Goal: Task Accomplishment & Management: Use online tool/utility

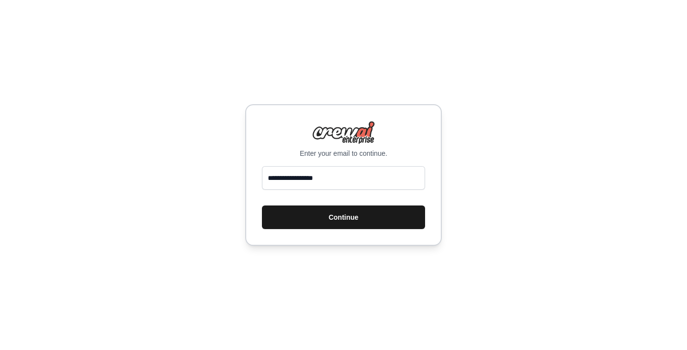
type input "**********"
click at [340, 217] on button "Continue" at bounding box center [343, 217] width 163 height 24
click at [341, 217] on button "Continue" at bounding box center [343, 217] width 163 height 24
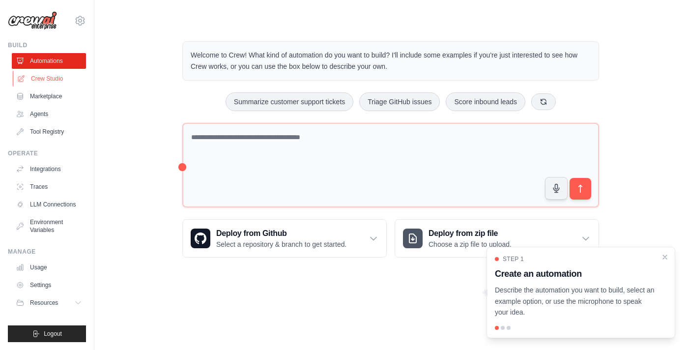
click at [55, 79] on link "Crew Studio" at bounding box center [50, 79] width 74 height 16
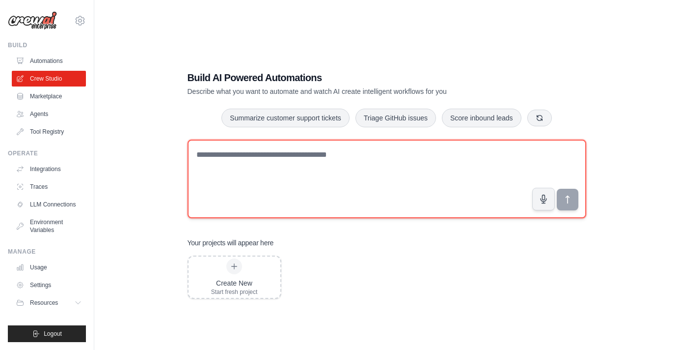
click at [257, 158] on textarea at bounding box center [387, 179] width 399 height 79
paste textarea "**********"
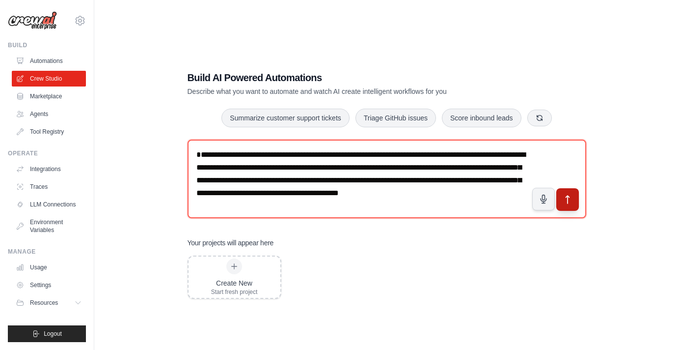
type textarea "**********"
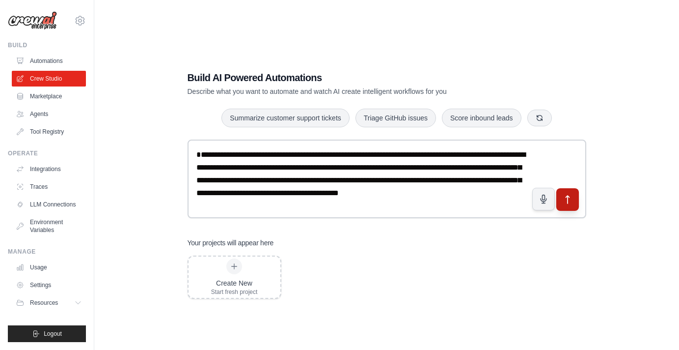
click at [570, 195] on icon "submit" at bounding box center [568, 200] width 10 height 10
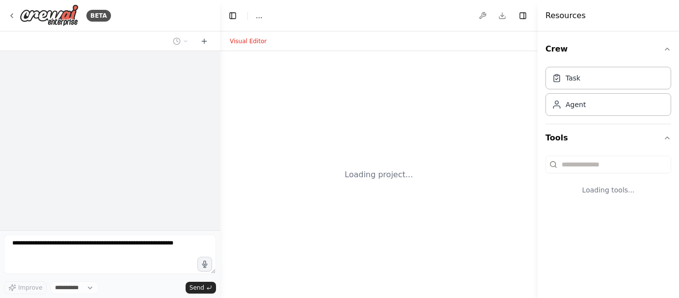
select select "****"
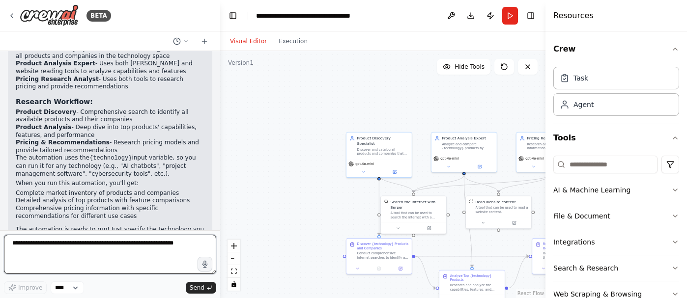
scroll to position [723, 0]
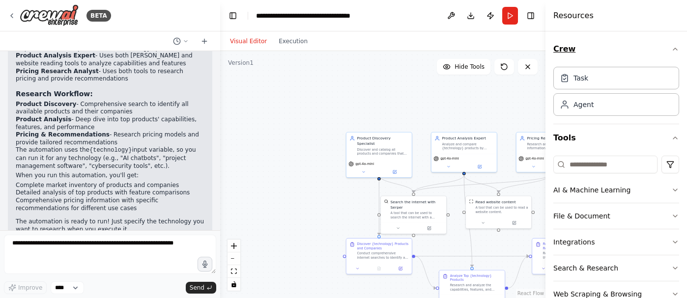
click at [671, 51] on icon "button" at bounding box center [675, 49] width 8 height 8
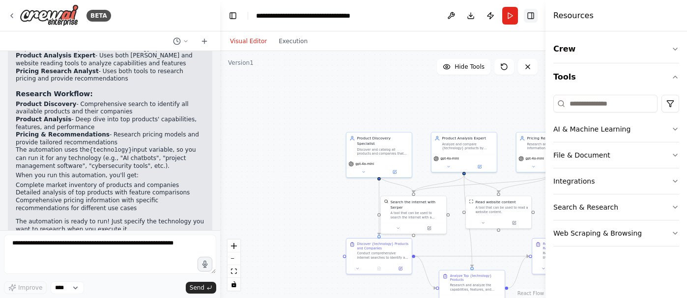
click at [530, 17] on button "Toggle Right Sidebar" at bounding box center [531, 16] width 14 height 14
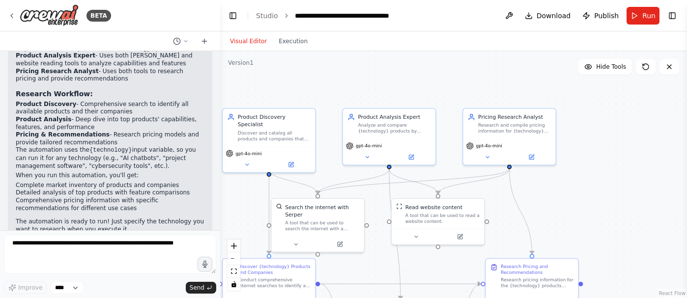
drag, startPoint x: 626, startPoint y: 152, endPoint x: 610, endPoint y: 169, distance: 24.0
click at [623, 96] on div ".deletable-edge-delete-btn { width: 20px; height: 20px; border: 0px solid #ffff…" at bounding box center [453, 174] width 467 height 247
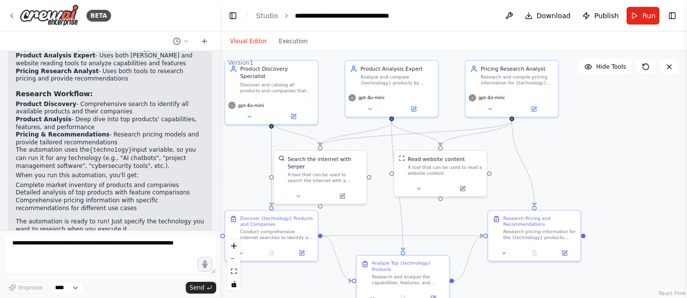
drag, startPoint x: 610, startPoint y: 169, endPoint x: 629, endPoint y: 162, distance: 20.3
click at [633, 166] on div ".deletable-edge-delete-btn { width: 20px; height: 20px; border: 0px solid #ffff…" at bounding box center [453, 174] width 467 height 247
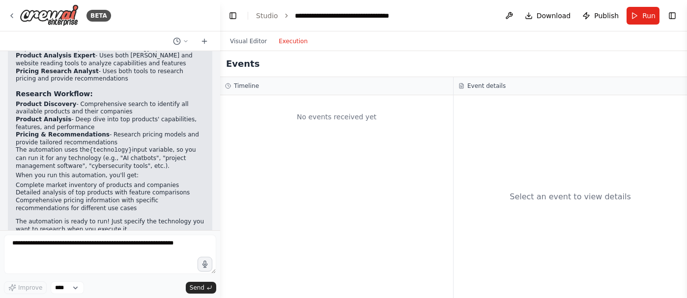
click at [298, 42] on button "Execution" at bounding box center [293, 41] width 41 height 12
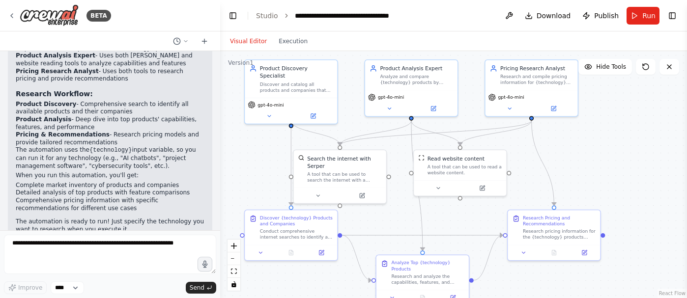
click at [252, 42] on button "Visual Editor" at bounding box center [248, 41] width 49 height 12
click at [640, 16] on button "Run" at bounding box center [642, 16] width 33 height 18
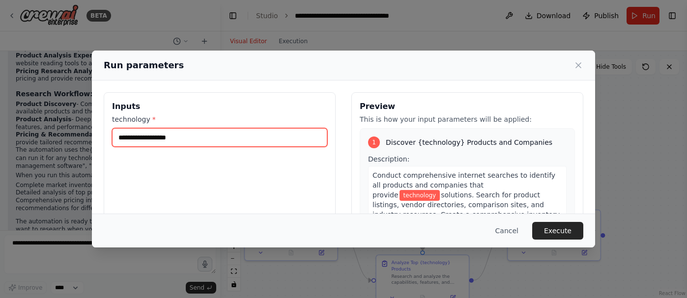
click at [191, 143] on input "technology *" at bounding box center [219, 137] width 215 height 19
type input "**********"
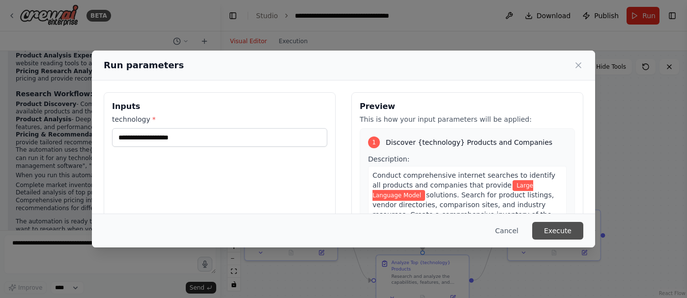
click at [551, 232] on button "Execute" at bounding box center [557, 231] width 51 height 18
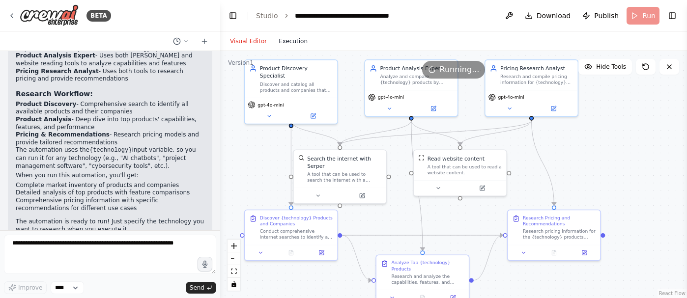
click at [300, 41] on button "Execution" at bounding box center [293, 41] width 41 height 12
click at [258, 38] on button "Visual Editor" at bounding box center [248, 41] width 49 height 12
click at [282, 44] on button "Execution" at bounding box center [293, 41] width 41 height 12
click at [256, 42] on button "Visual Editor" at bounding box center [248, 41] width 49 height 12
click at [287, 41] on button "Execution" at bounding box center [293, 41] width 41 height 12
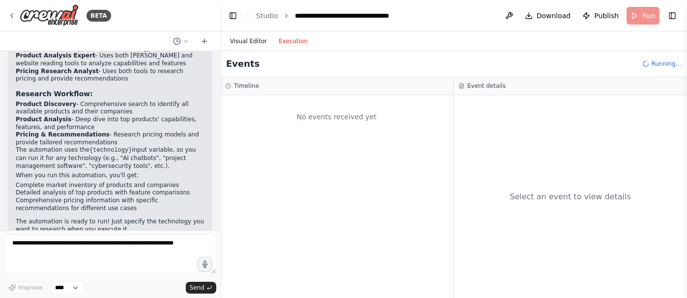
click at [252, 39] on button "Visual Editor" at bounding box center [248, 41] width 49 height 12
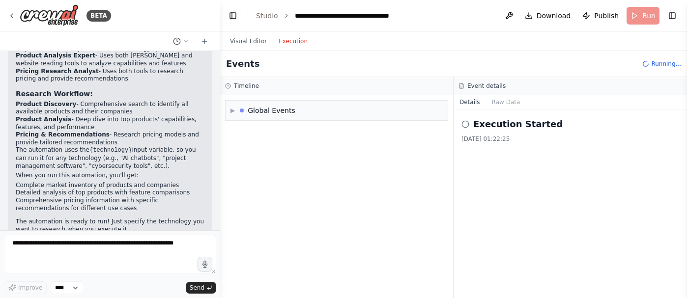
click at [297, 40] on button "Execution" at bounding box center [293, 41] width 41 height 12
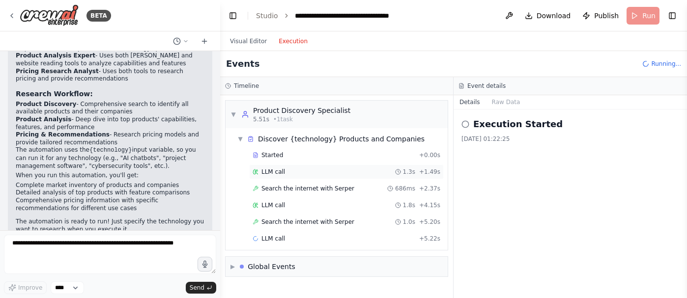
click at [278, 173] on span "LLM call" at bounding box center [273, 172] width 24 height 8
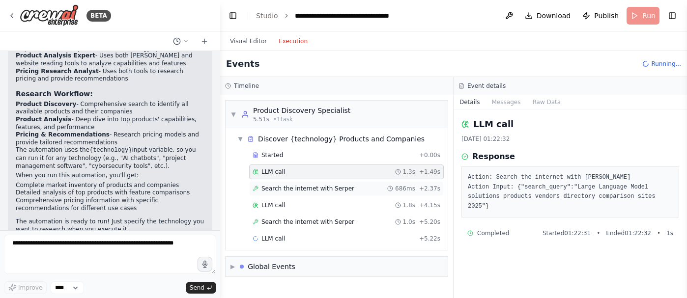
click at [326, 188] on span "Search the internet with Serper" at bounding box center [307, 189] width 93 height 8
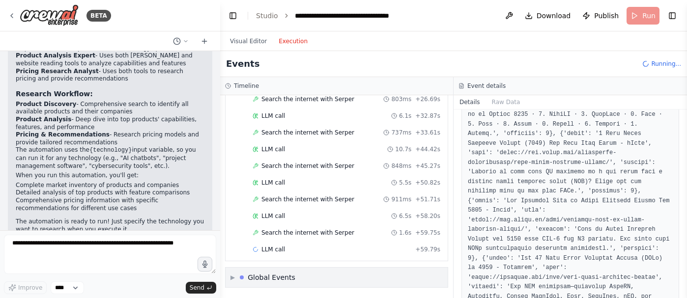
scroll to position [406, 0]
click at [234, 278] on span "▶" at bounding box center [232, 277] width 4 height 8
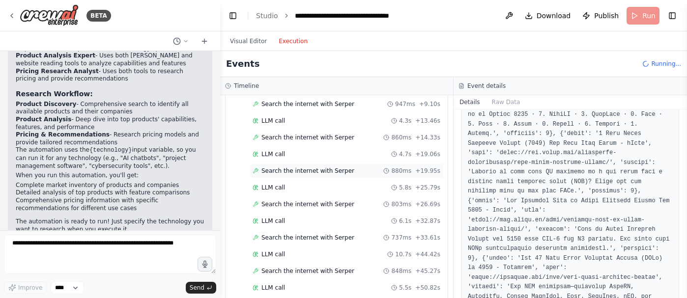
scroll to position [301, 0]
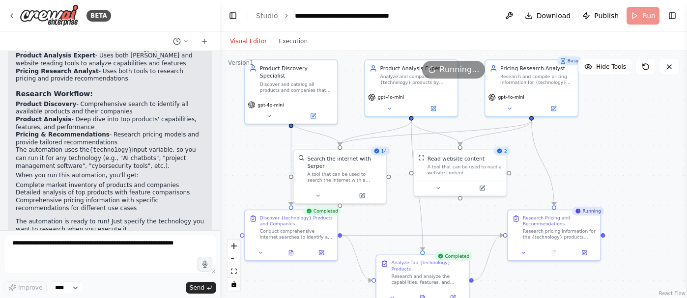
click at [261, 39] on button "Visual Editor" at bounding box center [248, 41] width 49 height 12
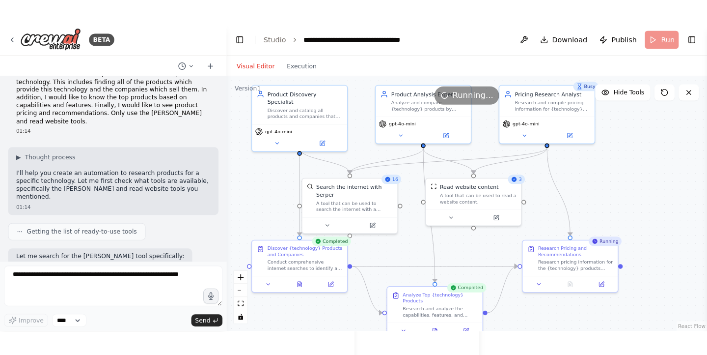
scroll to position [0, 0]
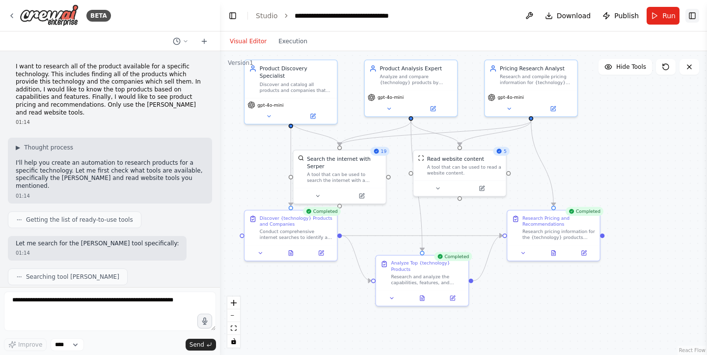
click at [686, 18] on button "Toggle Right Sidebar" at bounding box center [693, 16] width 14 height 14
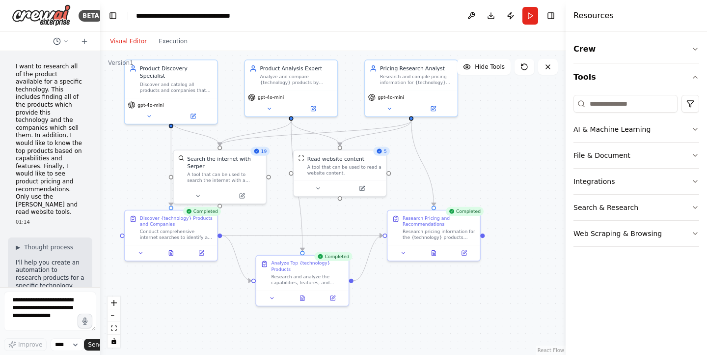
drag, startPoint x: 217, startPoint y: 114, endPoint x: 100, endPoint y: 112, distance: 116.5
click at [100, 112] on div "BETA I want to research all of the product available for a specific technology.…" at bounding box center [353, 177] width 707 height 355
click at [686, 181] on icon "button" at bounding box center [696, 181] width 4 height 2
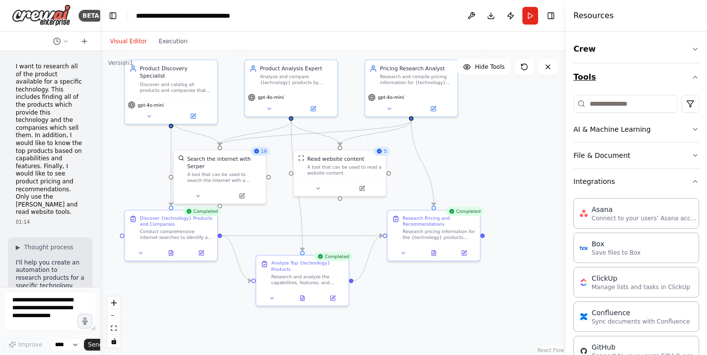
click at [686, 78] on icon "button" at bounding box center [696, 77] width 4 height 2
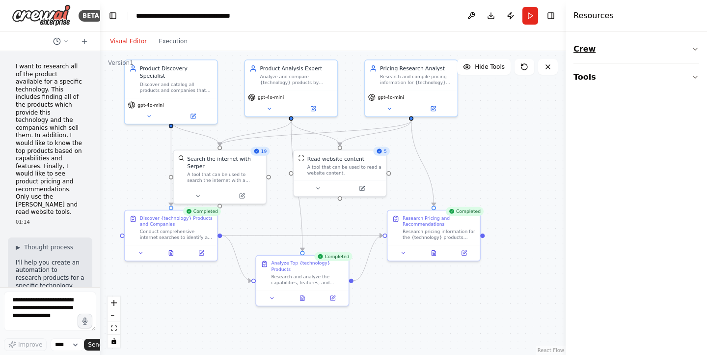
click at [686, 51] on button "Crew" at bounding box center [637, 49] width 126 height 28
click at [530, 159] on div "New Task" at bounding box center [525, 156] width 21 height 6
click at [534, 172] on div at bounding box center [547, 178] width 92 height 15
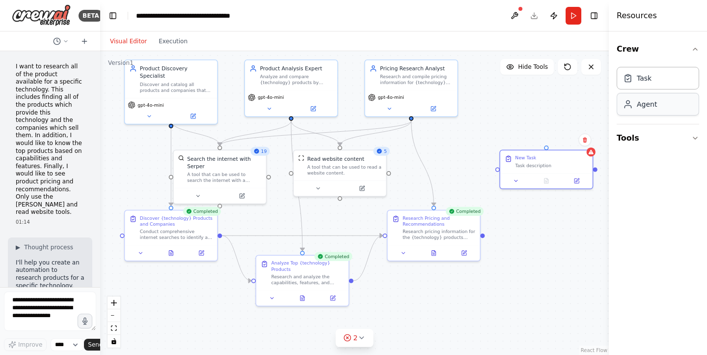
drag, startPoint x: 565, startPoint y: 114, endPoint x: 634, endPoint y: 114, distance: 68.8
click at [634, 114] on div "Resources Crew Task Agent Tools" at bounding box center [658, 177] width 98 height 355
click at [576, 186] on div at bounding box center [547, 178] width 92 height 15
click at [577, 183] on button at bounding box center [577, 179] width 26 height 9
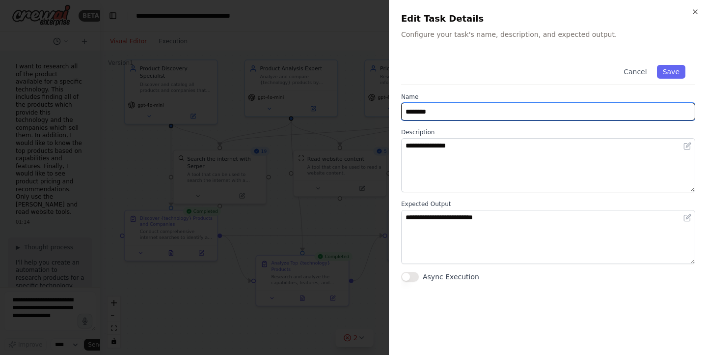
click at [490, 116] on input "********" at bounding box center [548, 112] width 294 height 18
type input "*"
type input "**********"
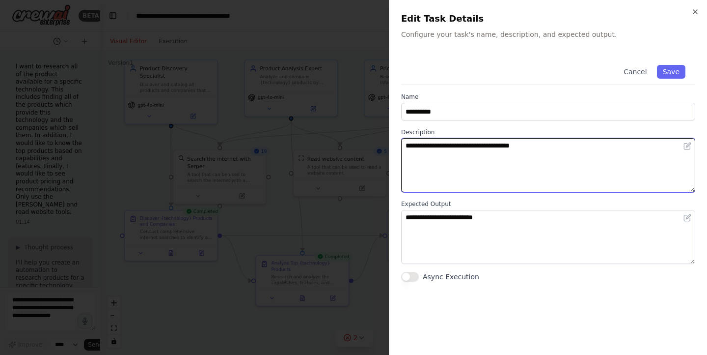
type textarea "**********"
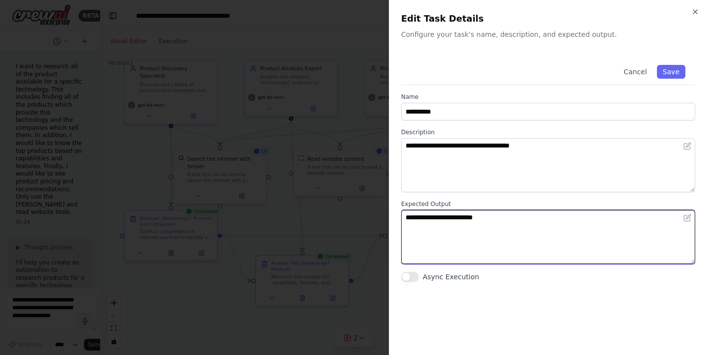
click at [459, 229] on textarea "**********" at bounding box center [548, 237] width 294 height 54
drag, startPoint x: 497, startPoint y: 218, endPoint x: 376, endPoint y: 211, distance: 120.5
click at [376, 211] on body "BETA I want to research all of the product available for a specific technology.…" at bounding box center [353, 177] width 707 height 355
type textarea "**********"
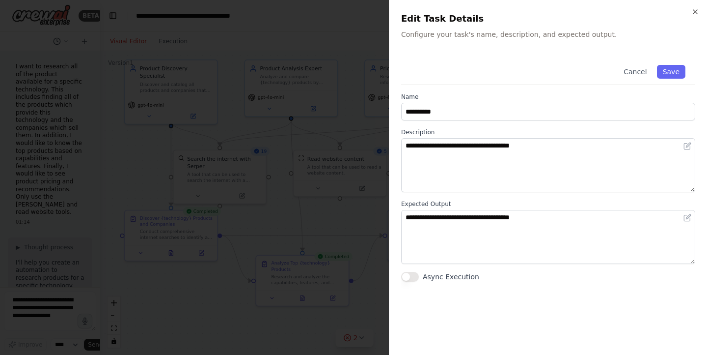
click at [412, 275] on button "Async Execution" at bounding box center [410, 277] width 18 height 10
click at [673, 71] on button "Save" at bounding box center [671, 72] width 28 height 14
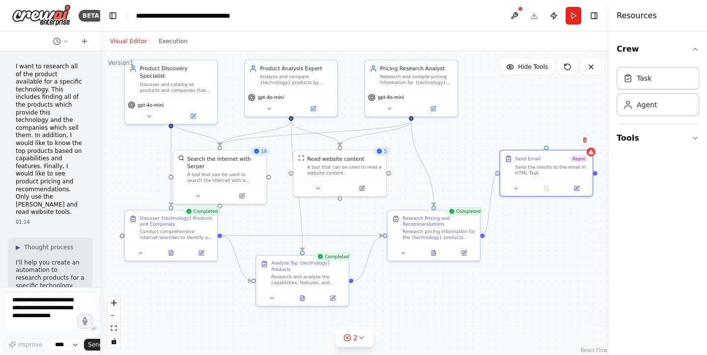
drag, startPoint x: 483, startPoint y: 237, endPoint x: 499, endPoint y: 177, distance: 61.5
click at [499, 177] on div ".deletable-edge-delete-btn { width: 20px; height: 20px; border: 0px solid #ffff…" at bounding box center [354, 203] width 509 height 304
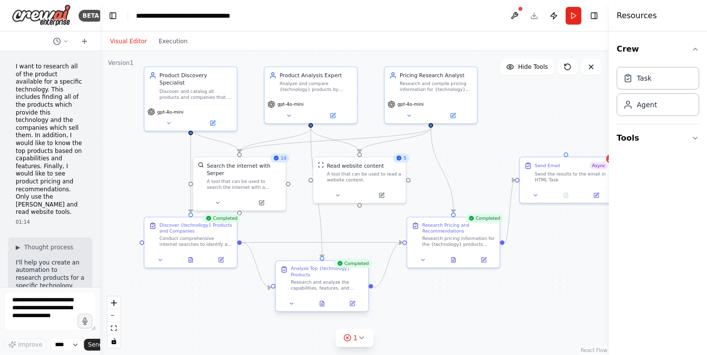
drag, startPoint x: 352, startPoint y: 281, endPoint x: 372, endPoint y: 288, distance: 20.8
click at [372, 288] on div ".deletable-edge-delete-btn { width: 20px; height: 20px; border: 0px solid #ffff…" at bounding box center [354, 203] width 509 height 304
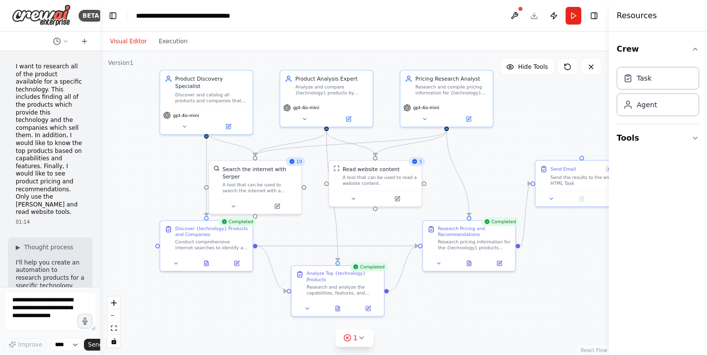
drag, startPoint x: 371, startPoint y: 289, endPoint x: 387, endPoint y: 293, distance: 16.1
click at [387, 293] on div ".deletable-edge-delete-btn { width: 20px; height: 20px; border: 0px solid #ffff…" at bounding box center [354, 203] width 509 height 304
drag, startPoint x: 387, startPoint y: 291, endPoint x: 534, endPoint y: 185, distance: 180.9
click at [511, 185] on div "Product Discovery Specialist Discover and catalog all products and companies th…" at bounding box center [316, 148] width 389 height 232
click at [507, 188] on icon "Edge from d9d98246-416d-4768-82fc-e84d117a66d2 to 2a622432-b8c8-455e-9bc9-87145…" at bounding box center [460, 237] width 142 height 108
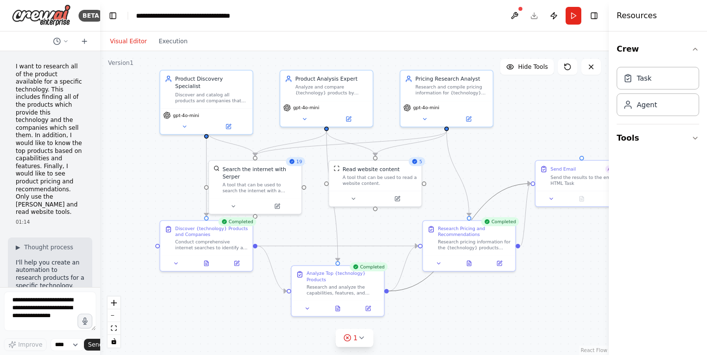
click at [510, 186] on icon "Edge from d9d98246-416d-4768-82fc-e84d117a66d2 to 2a622432-b8c8-455e-9bc9-87145…" at bounding box center [460, 237] width 142 height 108
click at [502, 188] on icon "Edge from d9d98246-416d-4768-82fc-e84d117a66d2 to 2a622432-b8c8-455e-9bc9-87145…" at bounding box center [460, 237] width 142 height 108
click at [502, 189] on icon "Edge from d9d98246-416d-4768-82fc-e84d117a66d2 to 2a622432-b8c8-455e-9bc9-87145…" at bounding box center [460, 237] width 142 height 108
click at [516, 185] on icon "Edge from d9d98246-416d-4768-82fc-e84d117a66d2 to 2a622432-b8c8-455e-9bc9-87145…" at bounding box center [460, 237] width 142 height 108
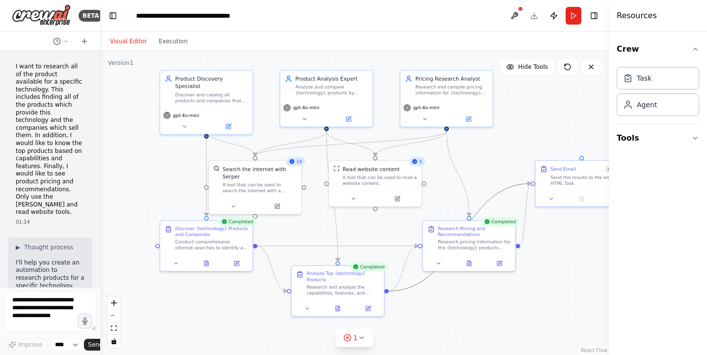
drag, startPoint x: 513, startPoint y: 186, endPoint x: 506, endPoint y: 197, distance: 13.5
click at [501, 204] on div ".deletable-edge-delete-btn { width: 20px; height: 20px; border: 0px solid #ffff…" at bounding box center [354, 203] width 509 height 304
drag, startPoint x: 533, startPoint y: 182, endPoint x: 493, endPoint y: 188, distance: 39.8
click at [493, 188] on div ".deletable-edge-delete-btn { width: 20px; height: 20px; border: 0px solid #ffff…" at bounding box center [354, 203] width 509 height 304
click at [495, 196] on icon "Edge from d9d98246-416d-4768-82fc-e84d117a66d2 to 2a622432-b8c8-455e-9bc9-87145…" at bounding box center [460, 237] width 142 height 108
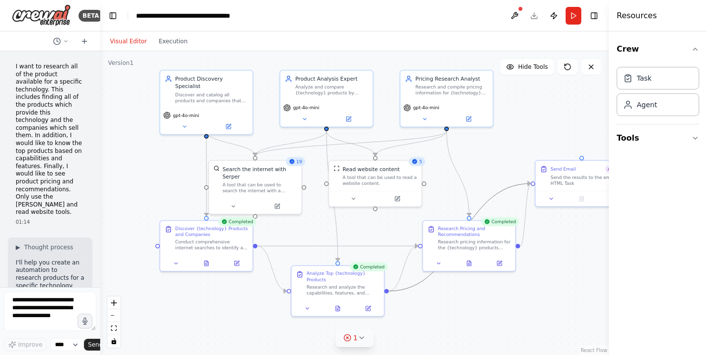
click at [348, 337] on icon at bounding box center [348, 338] width 2 height 2
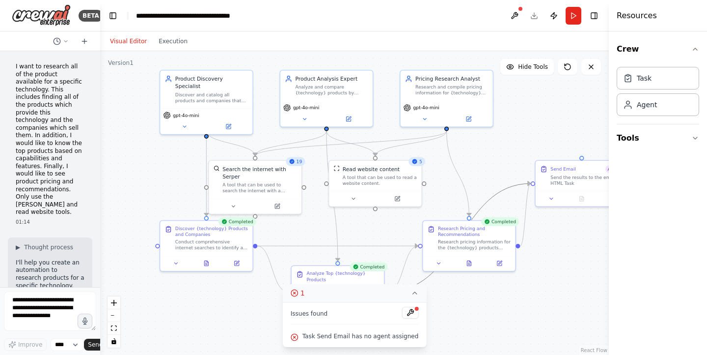
click at [350, 338] on span "Task Send Email has no agent assigned" at bounding box center [361, 336] width 116 height 8
drag, startPoint x: 348, startPoint y: 337, endPoint x: 386, endPoint y: 339, distance: 37.9
click at [361, 338] on span "Task Send Email has no agent assigned" at bounding box center [361, 336] width 116 height 8
click at [462, 305] on div ".deletable-edge-delete-btn { width: 20px; height: 20px; border: 0px solid #ffff…" at bounding box center [354, 203] width 509 height 304
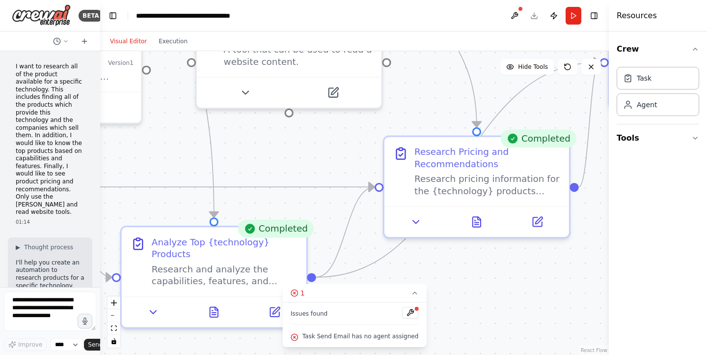
click at [459, 267] on div ".deletable-edge-delete-btn { width: 20px; height: 20px; border: 0px solid #ffff…" at bounding box center [354, 203] width 509 height 304
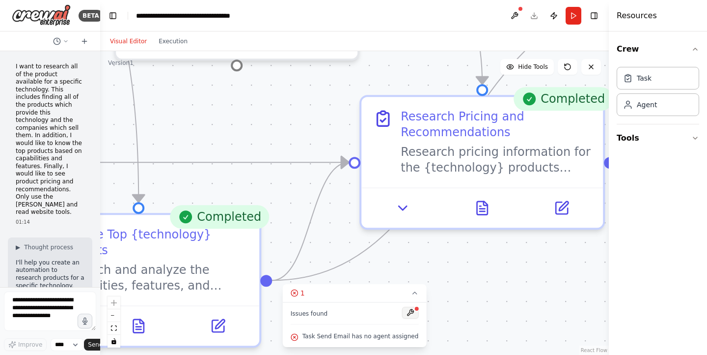
click at [410, 311] on button at bounding box center [410, 313] width 17 height 12
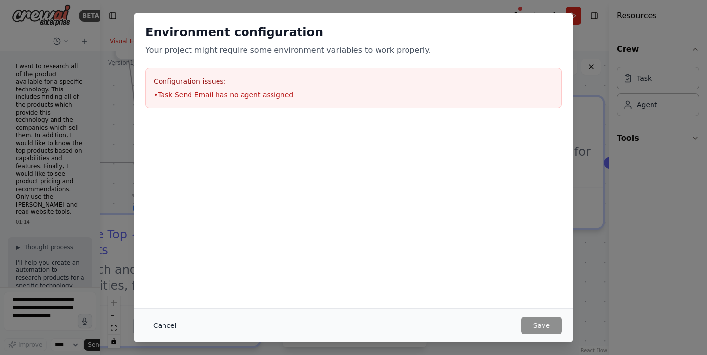
click at [170, 326] on button "Cancel" at bounding box center [164, 325] width 39 height 18
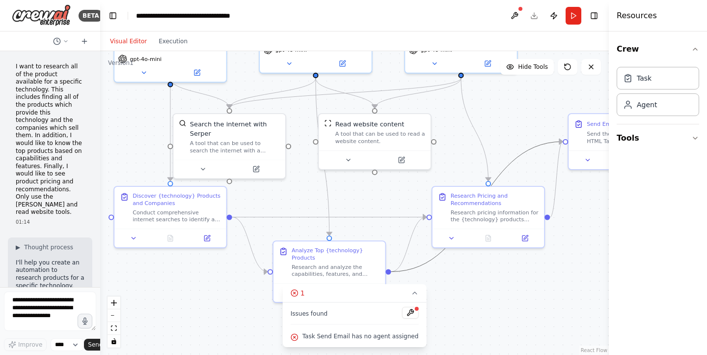
click at [526, 151] on icon "Edge from d9d98246-416d-4768-82fc-e84d117a66d2 to 2a622432-b8c8-455e-9bc9-87145…" at bounding box center [477, 206] width 172 height 130
click at [468, 301] on div ".deletable-edge-delete-btn { width: 20px; height: 20px; border: 0px solid #ffff…" at bounding box center [354, 203] width 509 height 304
click at [454, 305] on div ".deletable-edge-delete-btn { width: 20px; height: 20px; border: 0px solid #ffff…" at bounding box center [354, 203] width 509 height 304
drag, startPoint x: 543, startPoint y: 145, endPoint x: 549, endPoint y: 158, distance: 14.3
click at [549, 158] on div ".deletable-edge-delete-btn { width: 20px; height: 20px; border: 0px solid #ffff…" at bounding box center [354, 203] width 509 height 304
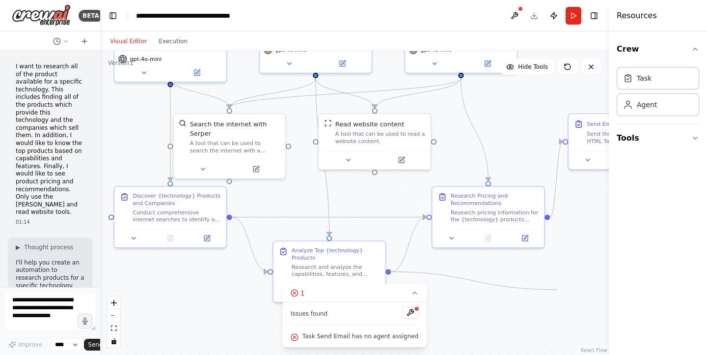
drag, startPoint x: 556, startPoint y: 141, endPoint x: 558, endPoint y: 289, distance: 147.9
click at [558, 289] on div ".deletable-edge-delete-btn { width: 20px; height: 20px; border: 0px solid #ffff…" at bounding box center [354, 203] width 509 height 304
click at [578, 210] on div ".deletable-edge-delete-btn { width: 20px; height: 20px; border: 0px solid #ffff…" at bounding box center [354, 203] width 509 height 304
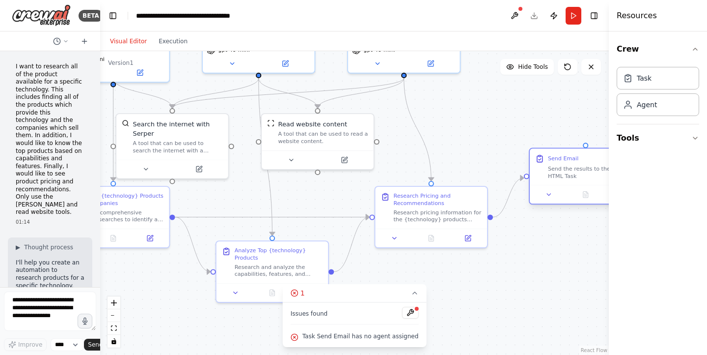
drag, startPoint x: 588, startPoint y: 123, endPoint x: 554, endPoint y: 155, distance: 46.6
click at [554, 155] on div "Send Email" at bounding box center [563, 158] width 30 height 7
click at [412, 292] on icon at bounding box center [415, 293] width 8 height 8
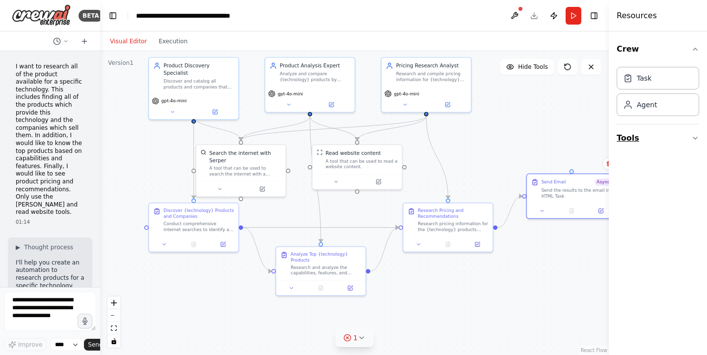
click at [686, 139] on icon "button" at bounding box center [696, 138] width 8 height 8
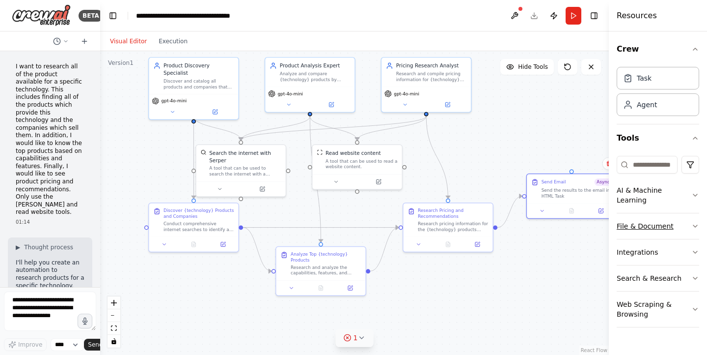
click at [686, 222] on icon "button" at bounding box center [696, 226] width 8 height 8
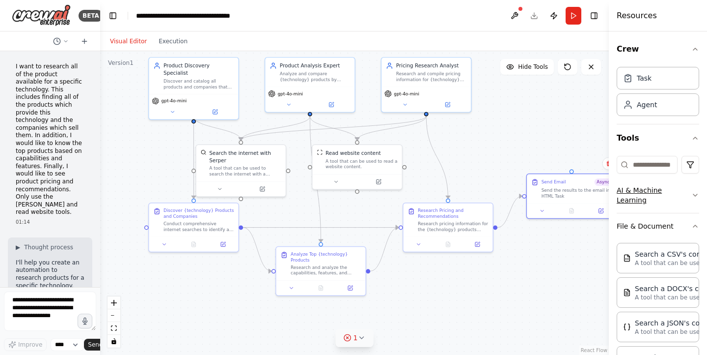
click at [686, 192] on icon "button" at bounding box center [696, 195] width 8 height 8
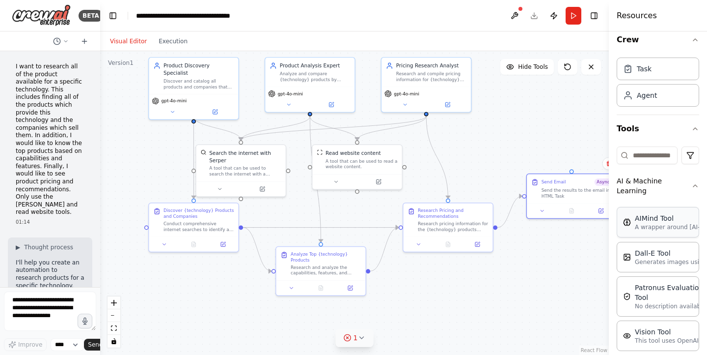
scroll to position [85, 0]
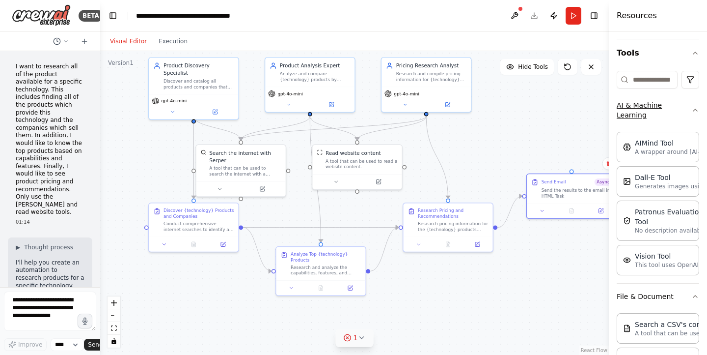
click at [686, 110] on icon "button" at bounding box center [696, 110] width 8 height 8
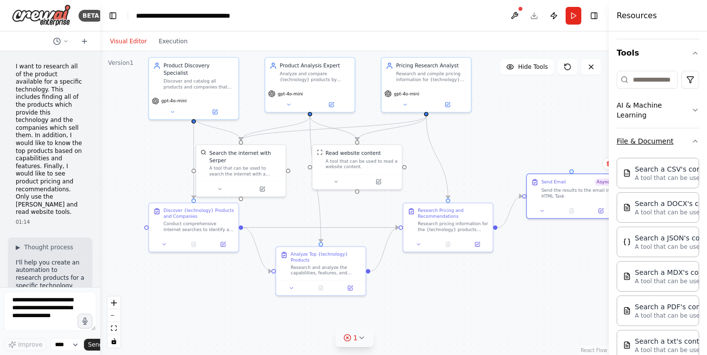
click at [686, 141] on icon "button" at bounding box center [696, 141] width 8 height 8
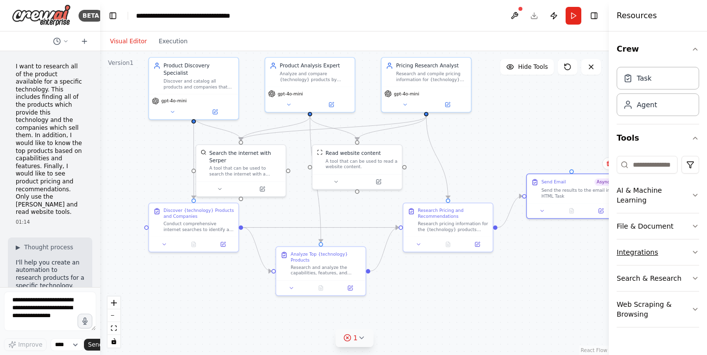
click at [686, 248] on icon "button" at bounding box center [696, 252] width 8 height 8
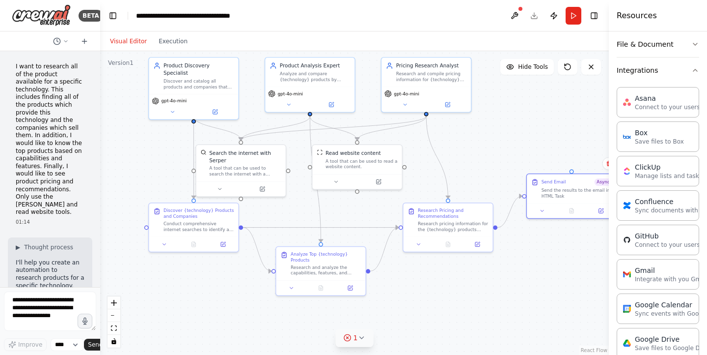
scroll to position [246, 0]
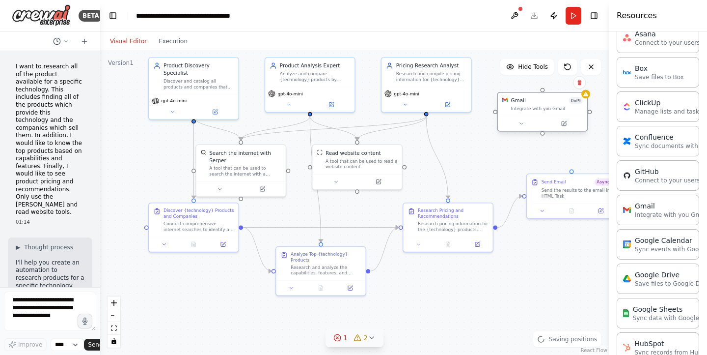
drag, startPoint x: 583, startPoint y: 130, endPoint x: 528, endPoint y: 101, distance: 62.4
click at [526, 100] on div "Gmail 0 of 9" at bounding box center [547, 100] width 72 height 7
click at [563, 123] on icon at bounding box center [564, 122] width 3 height 3
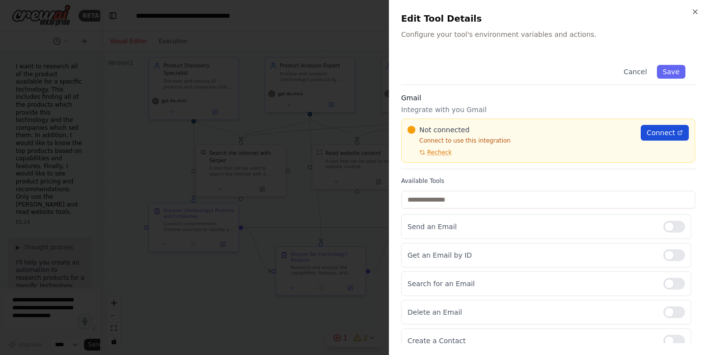
click at [650, 130] on span "Connect" at bounding box center [661, 133] width 28 height 10
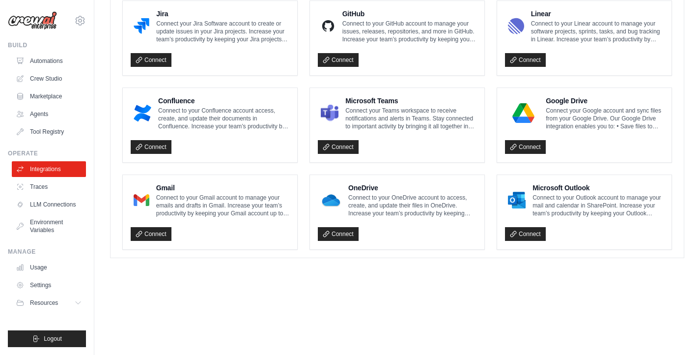
scroll to position [568, 0]
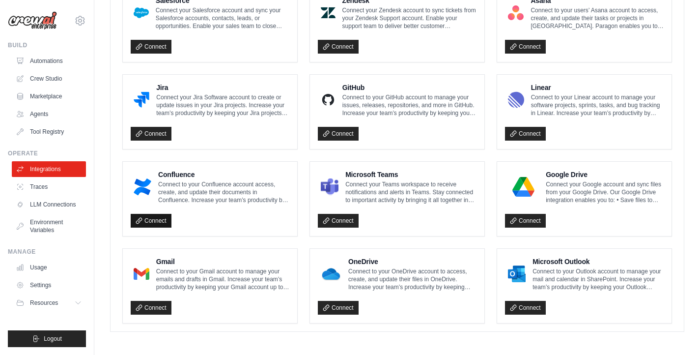
click at [168, 222] on link "Connect" at bounding box center [151, 221] width 41 height 14
click at [527, 308] on link "Connect" at bounding box center [525, 308] width 41 height 14
click at [141, 306] on icon at bounding box center [139, 307] width 7 height 7
click at [523, 304] on link "Connect" at bounding box center [525, 308] width 41 height 14
click at [157, 307] on link "Connect" at bounding box center [151, 308] width 41 height 14
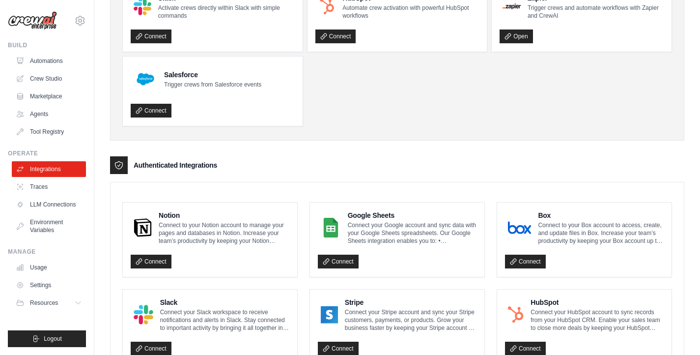
scroll to position [0, 0]
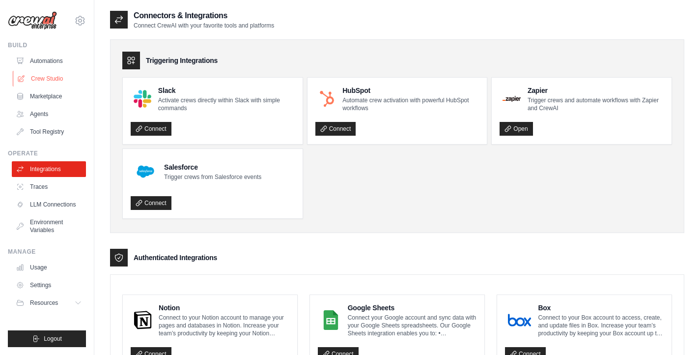
click at [43, 73] on link "Crew Studio" at bounding box center [50, 79] width 74 height 16
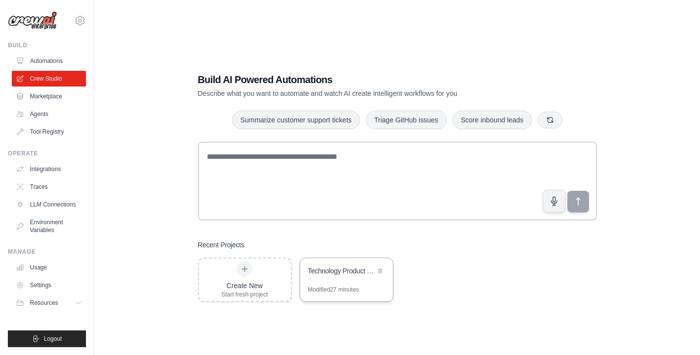
click at [344, 273] on div "Technology Product Research & Analysis" at bounding box center [341, 271] width 67 height 10
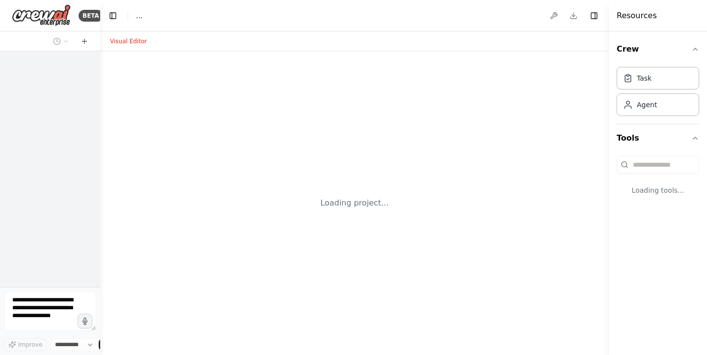
select select "****"
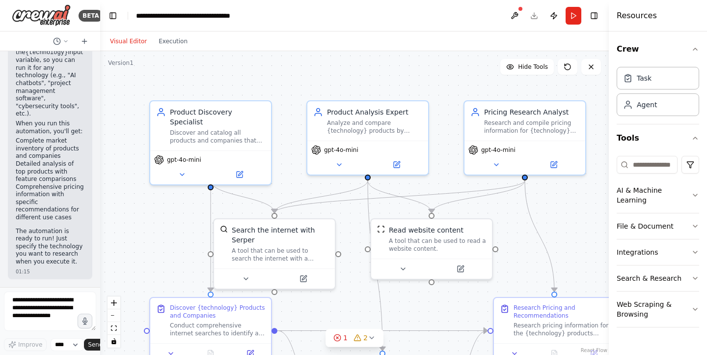
scroll to position [1533, 0]
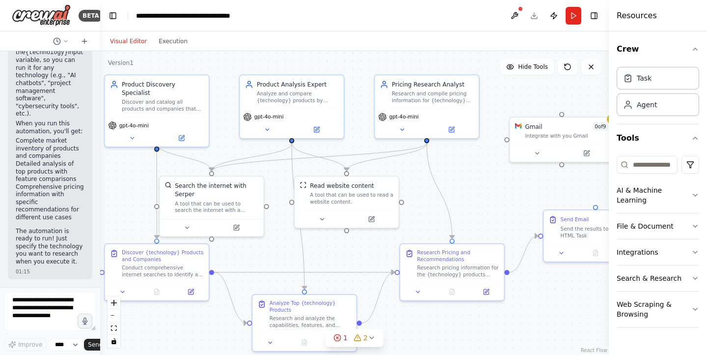
drag, startPoint x: 550, startPoint y: 224, endPoint x: 448, endPoint y: 180, distance: 110.5
click at [448, 180] on div ".deletable-edge-delete-btn { width: 20px; height: 20px; border: 0px solid #ffff…" at bounding box center [354, 203] width 509 height 304
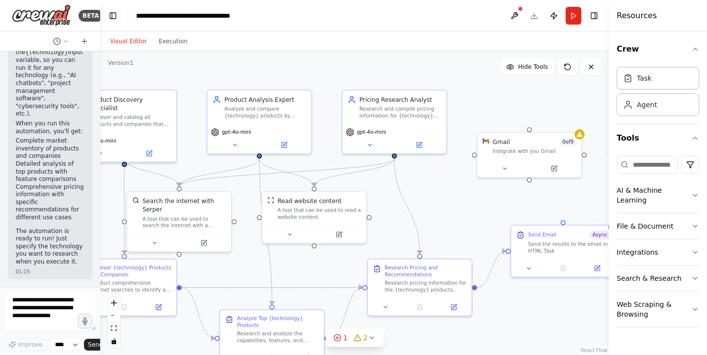
drag, startPoint x: 521, startPoint y: 172, endPoint x: 488, endPoint y: 186, distance: 35.2
click at [488, 186] on div ".deletable-edge-delete-btn { width: 20px; height: 20px; border: 0px solid #ffff…" at bounding box center [354, 203] width 509 height 304
click at [546, 148] on div "Integrate with you Gmail" at bounding box center [535, 149] width 84 height 7
click at [575, 122] on icon at bounding box center [574, 121] width 6 height 6
click at [554, 121] on button "Confirm" at bounding box center [546, 121] width 35 height 12
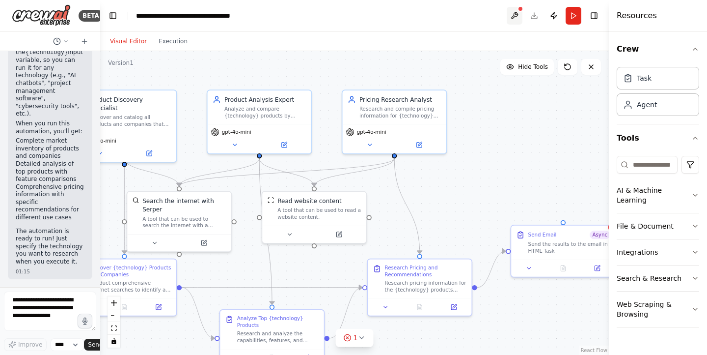
click at [517, 15] on button at bounding box center [515, 16] width 16 height 18
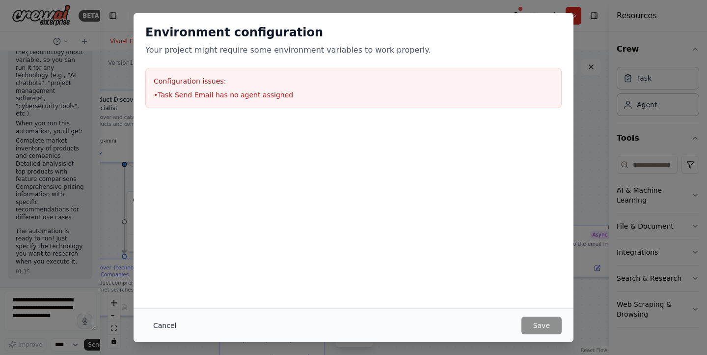
click at [166, 327] on button "Cancel" at bounding box center [164, 325] width 39 height 18
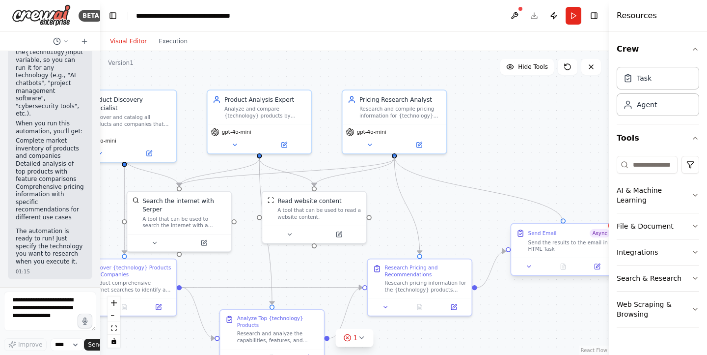
drag, startPoint x: 395, startPoint y: 156, endPoint x: 564, endPoint y: 224, distance: 182.1
click at [467, 224] on div "Product Discovery Specialist Discover and catalog all products and companies th…" at bounding box center [247, 177] width 437 height 261
click at [573, 14] on button "Run" at bounding box center [574, 16] width 16 height 18
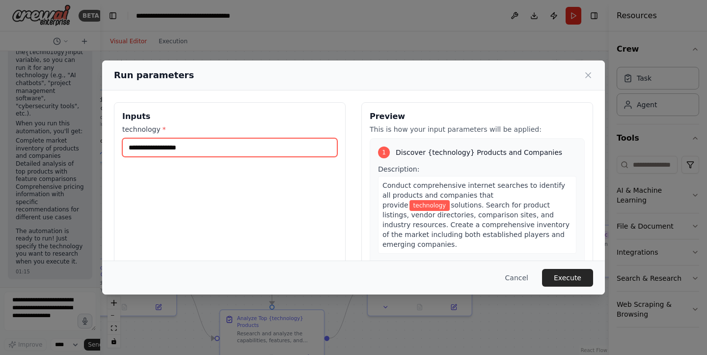
click at [181, 145] on input "technology *" at bounding box center [229, 147] width 215 height 19
type input "***"
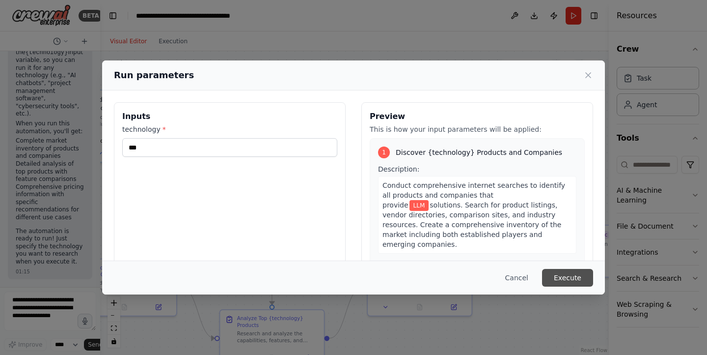
click at [562, 274] on button "Execute" at bounding box center [567, 278] width 51 height 18
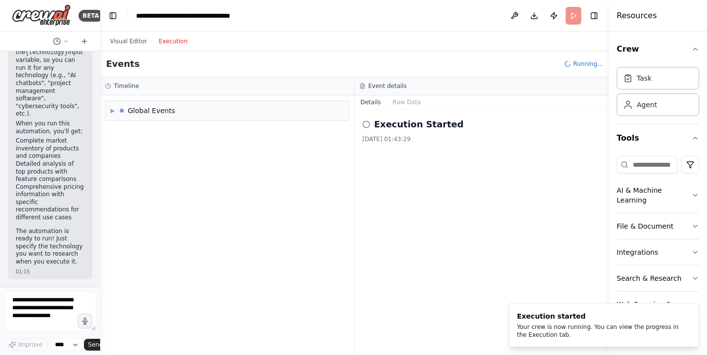
click at [172, 43] on button "Execution" at bounding box center [173, 41] width 41 height 12
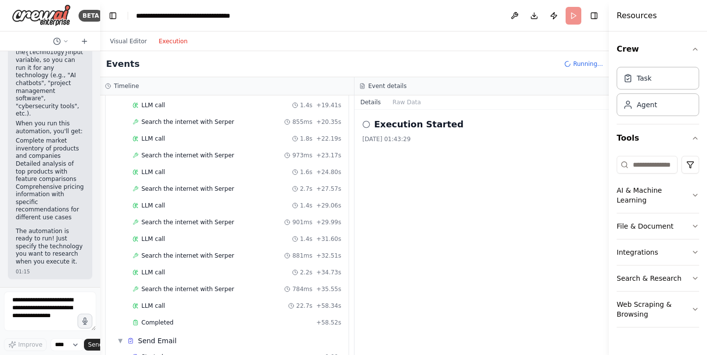
scroll to position [925, 0]
click at [130, 38] on button "Visual Editor" at bounding box center [128, 41] width 49 height 12
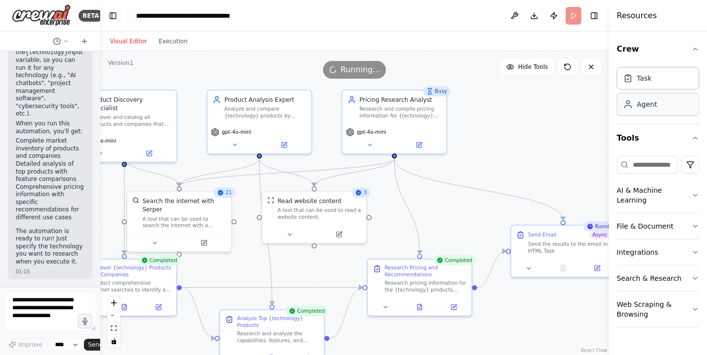
click at [638, 107] on div "Agent" at bounding box center [647, 104] width 20 height 10
click at [174, 43] on button "Execution" at bounding box center [173, 41] width 41 height 12
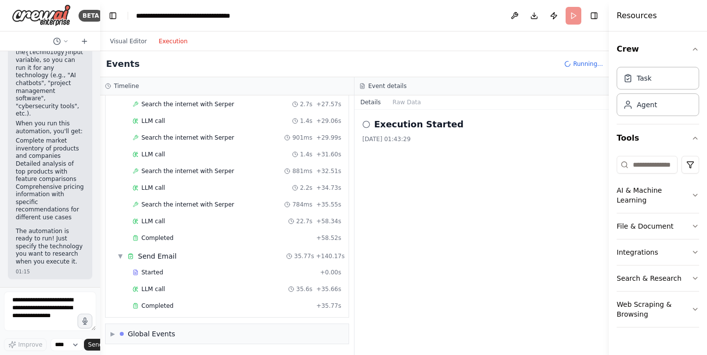
scroll to position [975, 0]
click at [164, 273] on div "Started" at bounding box center [225, 272] width 184 height 8
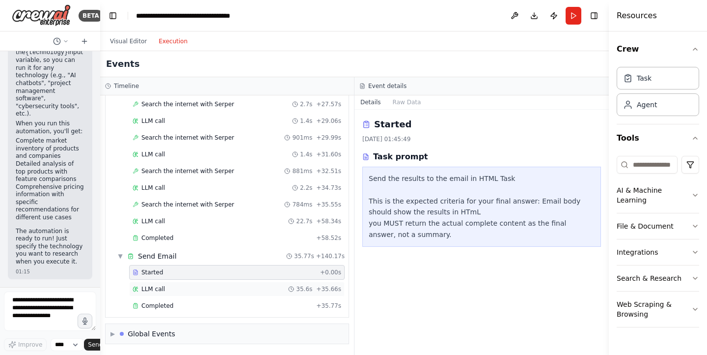
click at [166, 290] on div "LLM call 35.6s + 35.66s" at bounding box center [237, 289] width 209 height 8
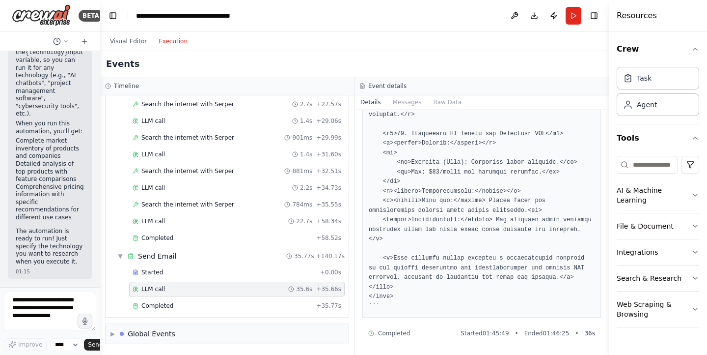
scroll to position [1586, 0]
click at [200, 306] on div "Completed" at bounding box center [223, 306] width 180 height 8
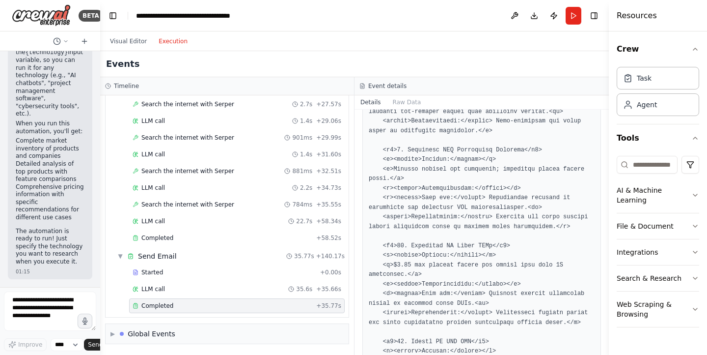
scroll to position [1526, 0]
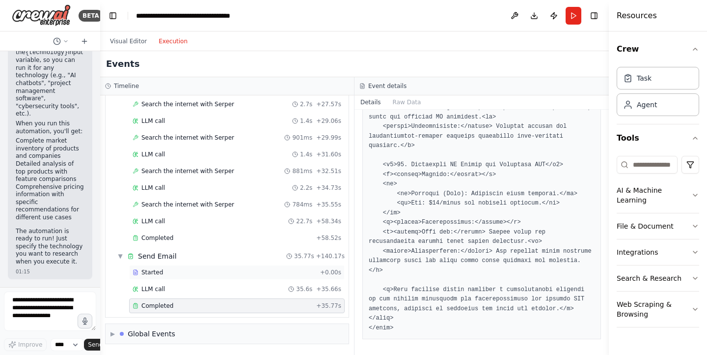
click at [181, 269] on div "Started" at bounding box center [225, 272] width 184 height 8
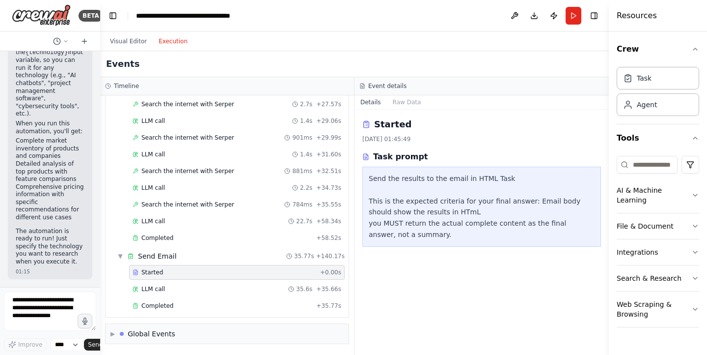
scroll to position [0, 0]
click at [553, 16] on button "Publish" at bounding box center [554, 16] width 16 height 18
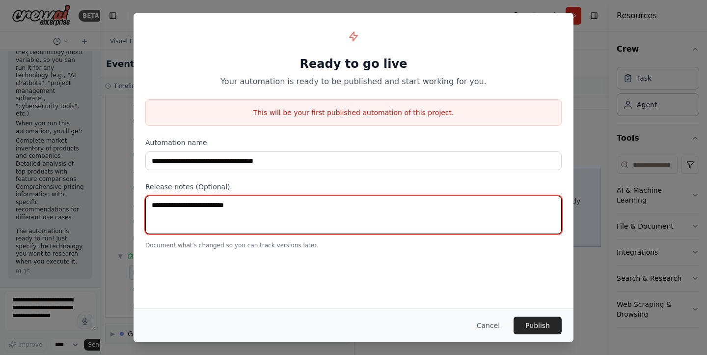
click at [297, 215] on textarea at bounding box center [353, 215] width 417 height 38
type textarea "*********"
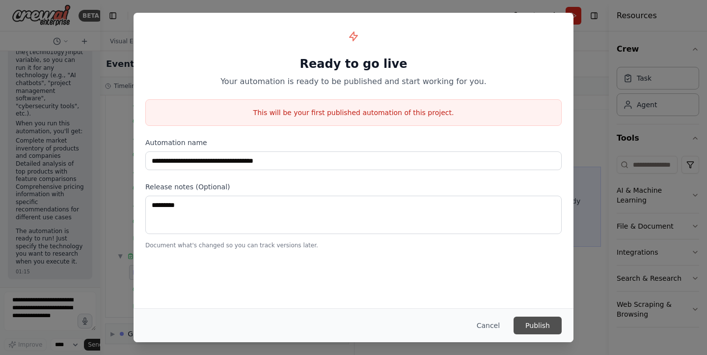
click at [531, 322] on button "Publish" at bounding box center [538, 325] width 48 height 18
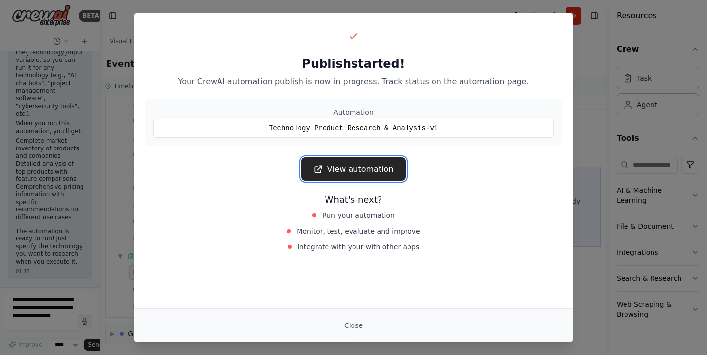
click at [366, 171] on link "View automation" at bounding box center [354, 169] width 104 height 24
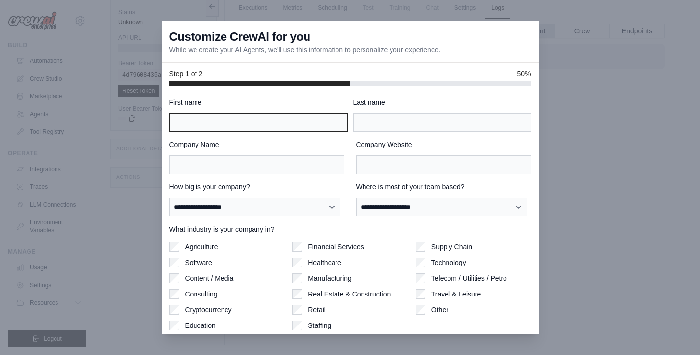
click at [244, 117] on input "First name" at bounding box center [258, 122] width 178 height 19
type input "*******"
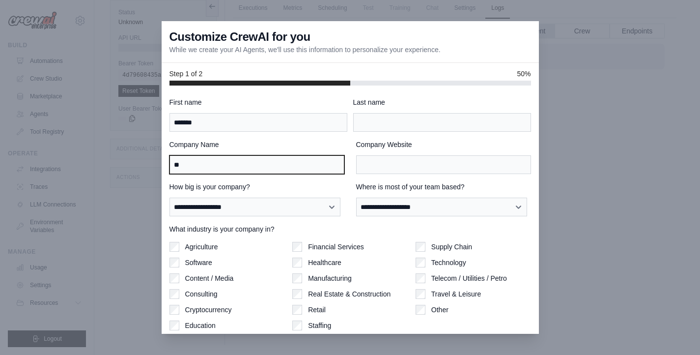
type input "**"
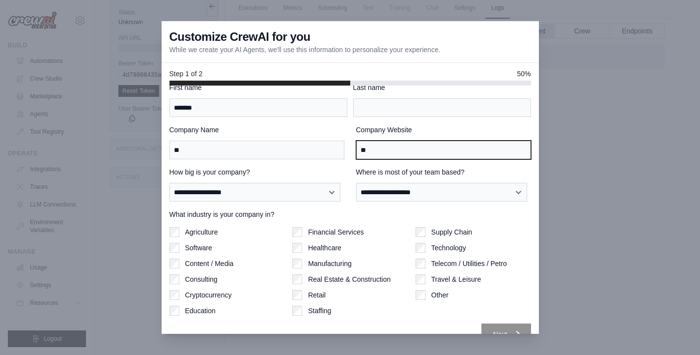
scroll to position [33, 0]
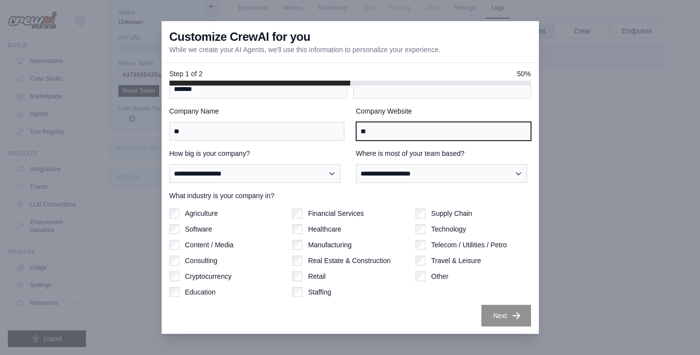
type input "**"
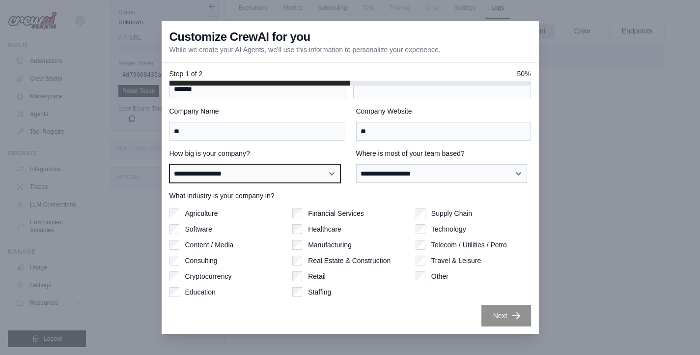
click at [232, 177] on select "**********" at bounding box center [254, 173] width 171 height 19
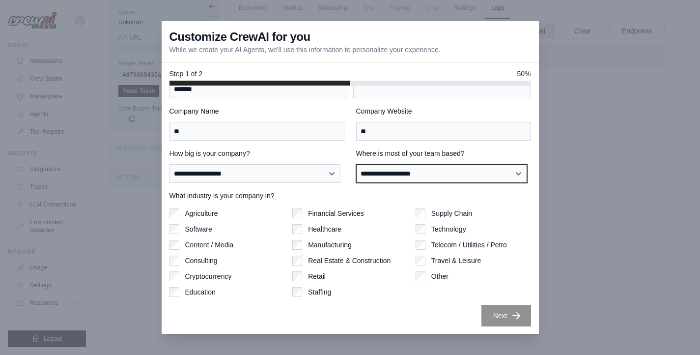
click at [388, 176] on select "**********" at bounding box center [441, 173] width 171 height 19
select select "**********"
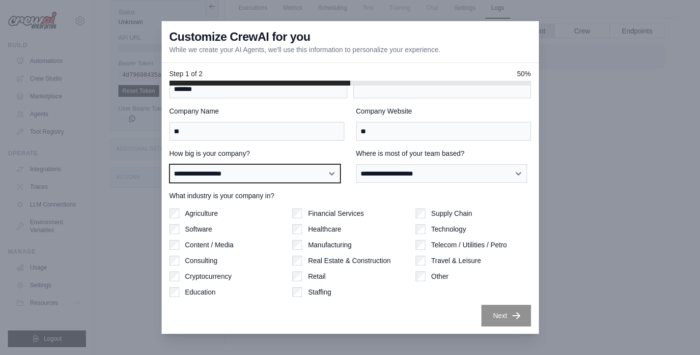
click at [321, 175] on select "**********" at bounding box center [254, 173] width 171 height 19
select select "**********"
click at [418, 234] on div "Supply Chain Technology Telecom / Utilities / Petro Travel & Leisure Other" at bounding box center [473, 252] width 115 height 88
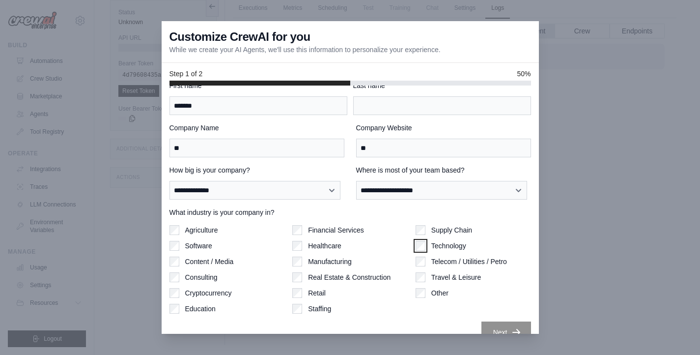
scroll to position [0, 0]
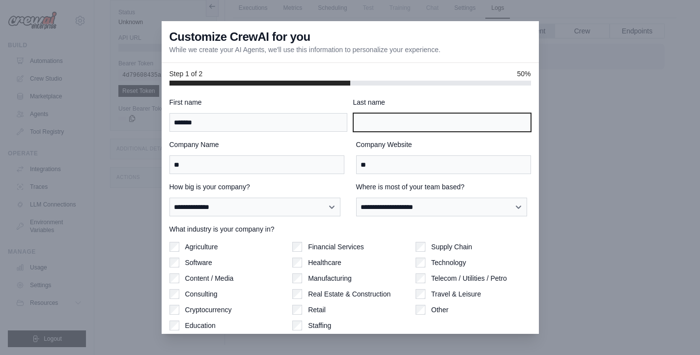
click at [398, 127] on input "Last name" at bounding box center [442, 122] width 178 height 19
click at [400, 127] on input "***" at bounding box center [442, 122] width 178 height 19
drag, startPoint x: 369, startPoint y: 124, endPoint x: 347, endPoint y: 121, distance: 22.2
click at [347, 121] on div "First name ******* Last name ***" at bounding box center [350, 114] width 362 height 34
type input "***"
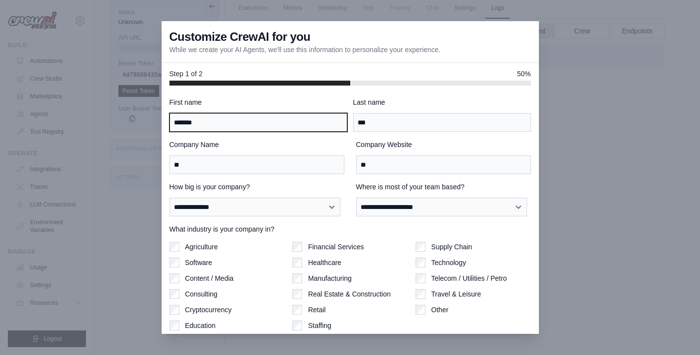
drag, startPoint x: 209, startPoint y: 123, endPoint x: 139, endPoint y: 124, distance: 69.8
click at [139, 124] on div "**********" at bounding box center [350, 177] width 700 height 355
type input "****"
click at [520, 248] on div "Supply Chain" at bounding box center [473, 247] width 115 height 10
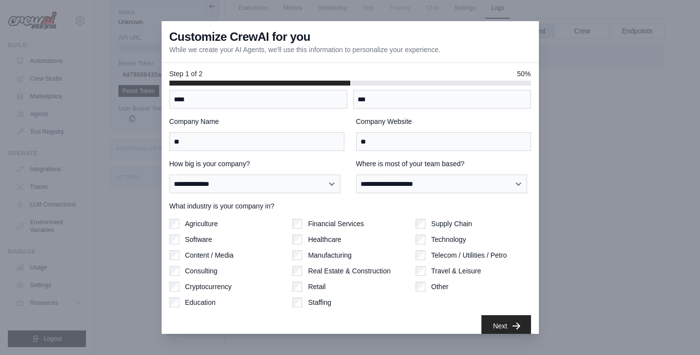
scroll to position [33, 0]
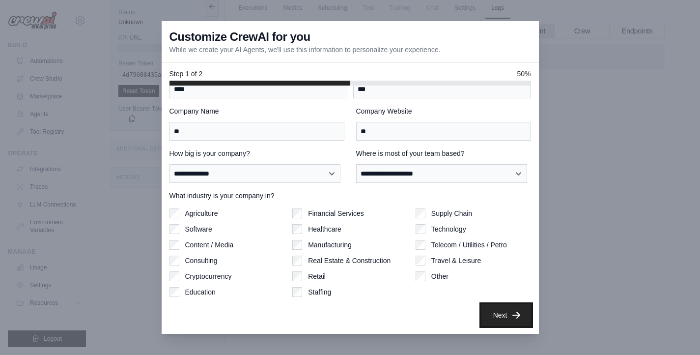
click at [503, 315] on button "Next" at bounding box center [506, 315] width 50 height 22
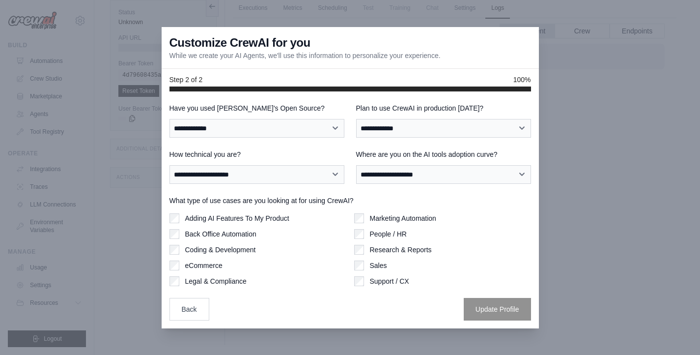
scroll to position [0, 0]
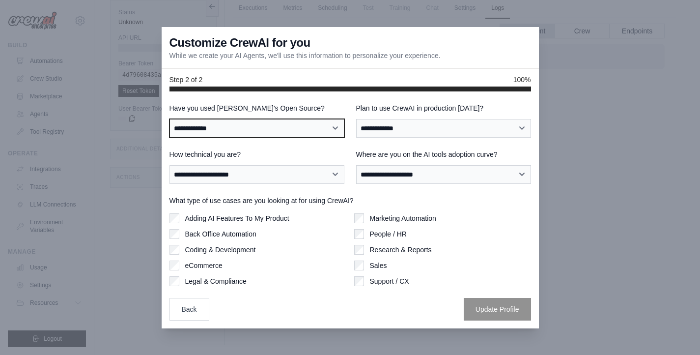
click at [313, 132] on select "**********" at bounding box center [256, 128] width 175 height 19
select select "**"
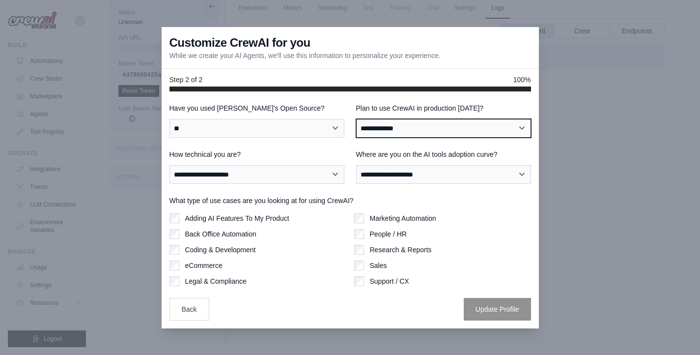
click at [386, 128] on select "**********" at bounding box center [443, 128] width 175 height 19
select select "*****"
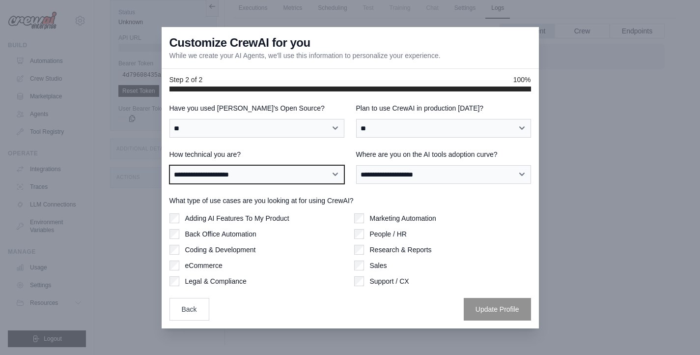
click at [232, 181] on select "**********" at bounding box center [256, 174] width 175 height 19
click at [230, 177] on select "**********" at bounding box center [256, 174] width 175 height 19
click at [233, 176] on select "**********" at bounding box center [256, 174] width 175 height 19
select select "**********"
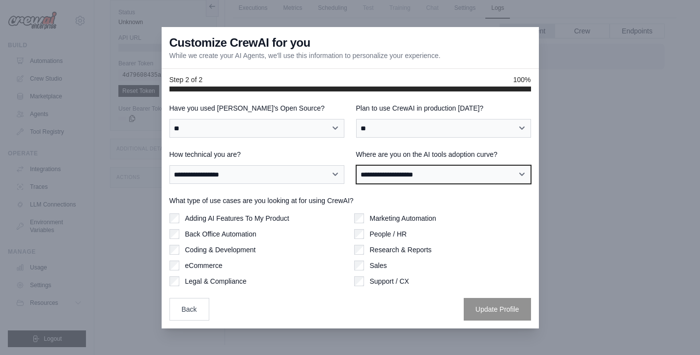
click at [419, 177] on select "**********" at bounding box center [443, 174] width 175 height 19
click at [419, 175] on select "**********" at bounding box center [443, 174] width 175 height 19
select select "**********"
click at [465, 179] on select "**********" at bounding box center [443, 174] width 175 height 19
click at [502, 174] on select "**********" at bounding box center [443, 174] width 175 height 19
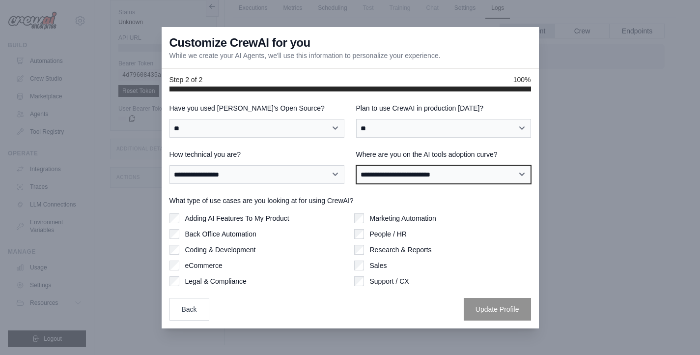
click at [468, 174] on select "**********" at bounding box center [443, 174] width 175 height 19
click at [202, 217] on label "Adding AI Features To My Product" at bounding box center [237, 218] width 104 height 10
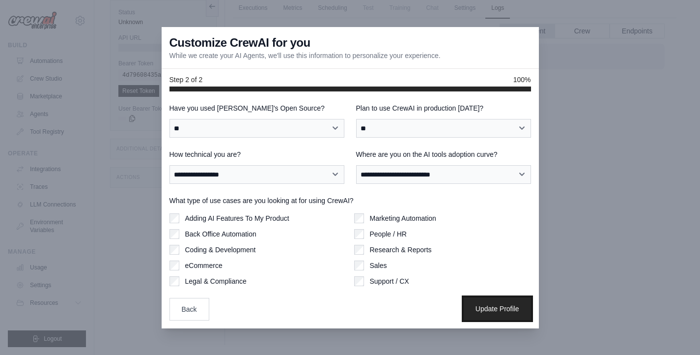
click at [497, 306] on button "Update Profile" at bounding box center [497, 308] width 67 height 23
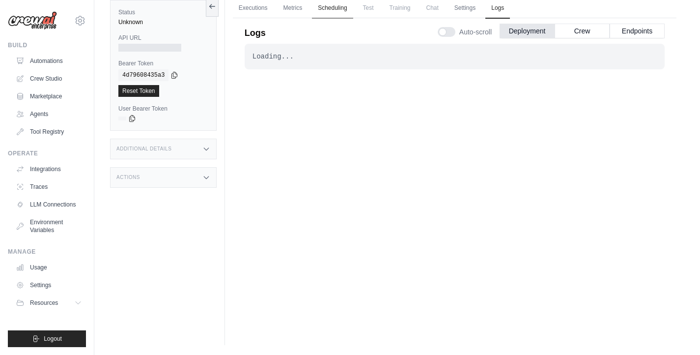
click at [334, 9] on link "Scheduling" at bounding box center [332, 8] width 41 height 21
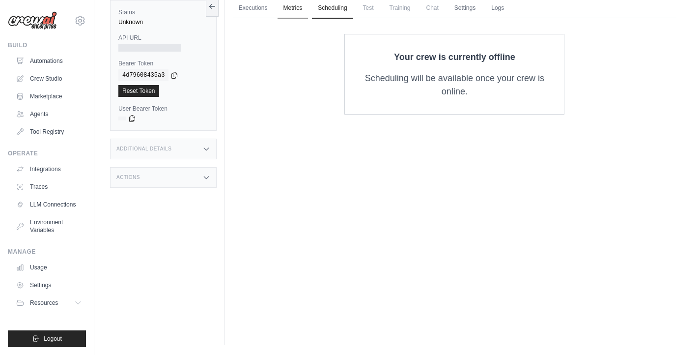
click at [292, 9] on link "Metrics" at bounding box center [293, 8] width 31 height 21
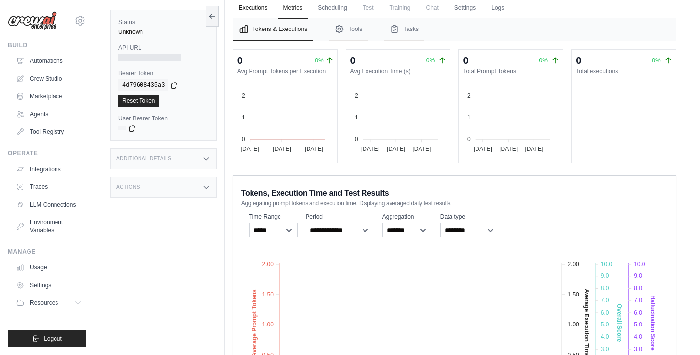
click at [253, 6] on link "Executions" at bounding box center [253, 8] width 41 height 21
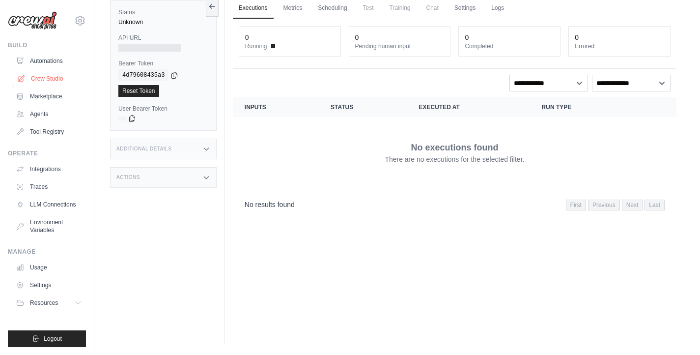
click at [37, 81] on link "Crew Studio" at bounding box center [50, 79] width 74 height 16
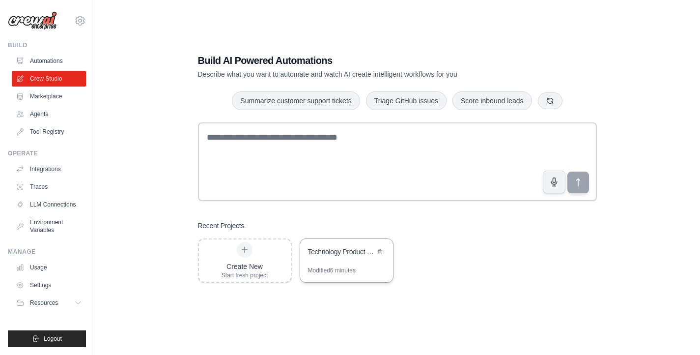
click at [356, 247] on div "Technology Product Research & Analysis" at bounding box center [341, 252] width 67 height 10
click at [33, 99] on link "Marketplace" at bounding box center [50, 96] width 74 height 16
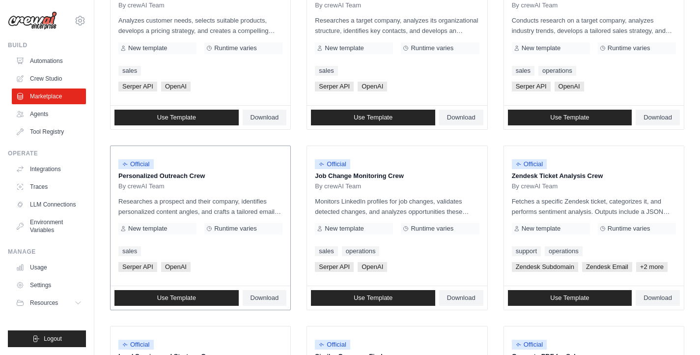
scroll to position [509, 0]
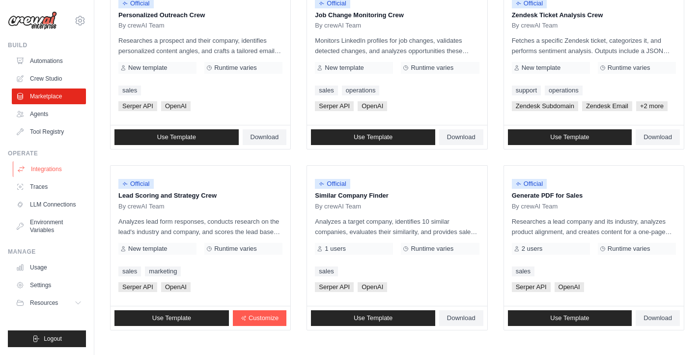
click at [49, 171] on link "Integrations" at bounding box center [50, 169] width 74 height 16
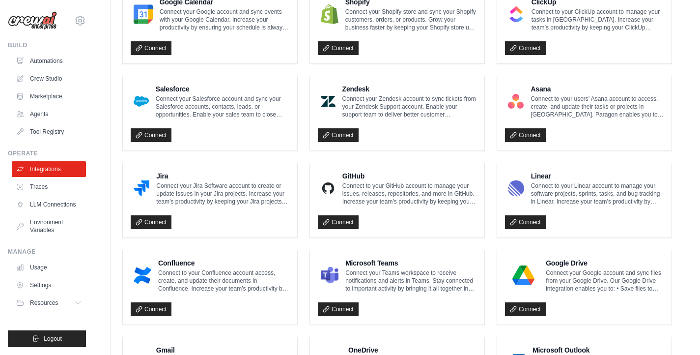
scroll to position [568, 0]
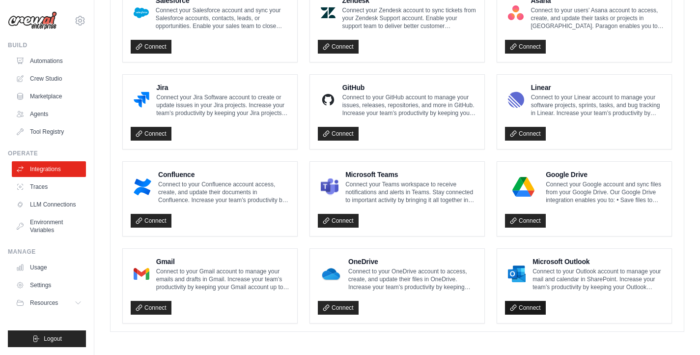
click at [539, 305] on link "Connect" at bounding box center [525, 308] width 41 height 14
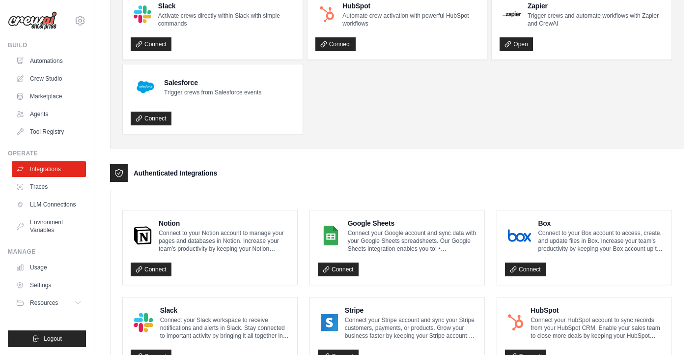
scroll to position [0, 0]
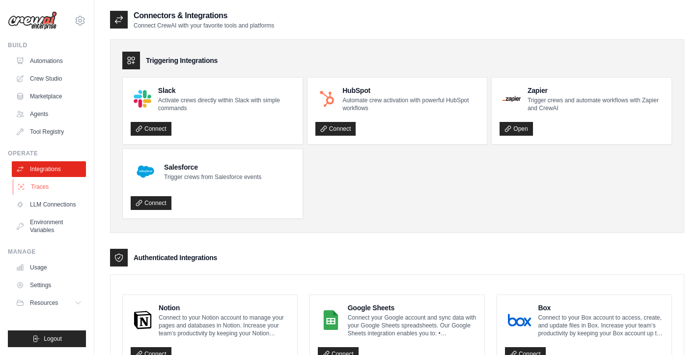
click at [49, 191] on link "Traces" at bounding box center [50, 187] width 74 height 16
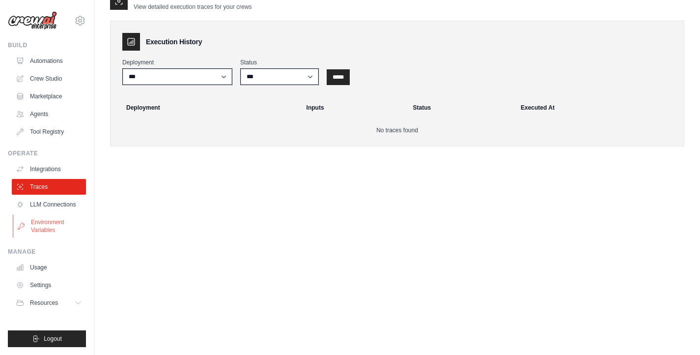
scroll to position [53, 0]
click at [44, 270] on link "Usage" at bounding box center [50, 267] width 74 height 16
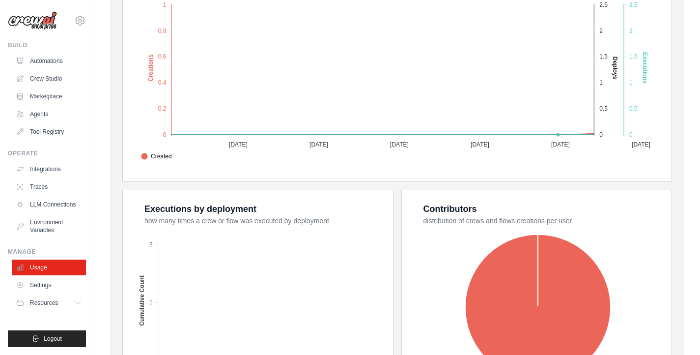
scroll to position [358, 0]
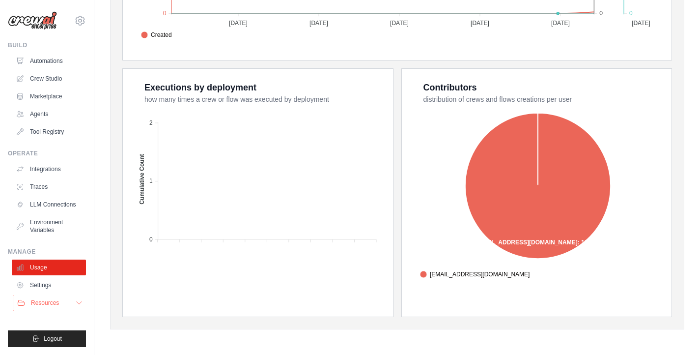
click at [46, 301] on span "Resources" at bounding box center [45, 303] width 28 height 8
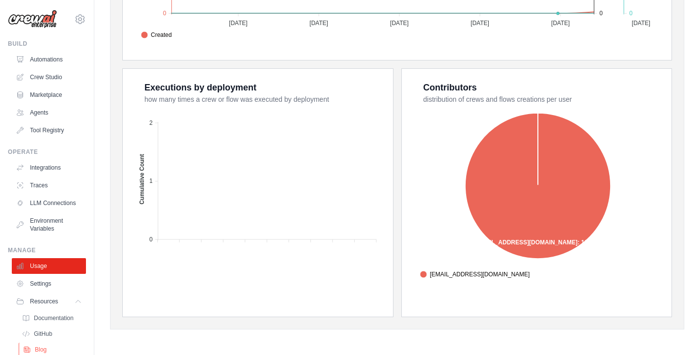
scroll to position [0, 0]
click at [33, 114] on link "Agents" at bounding box center [50, 114] width 74 height 16
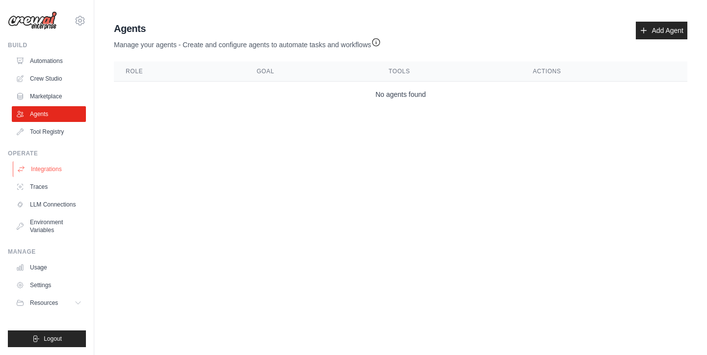
click at [49, 169] on link "Integrations" at bounding box center [50, 169] width 74 height 16
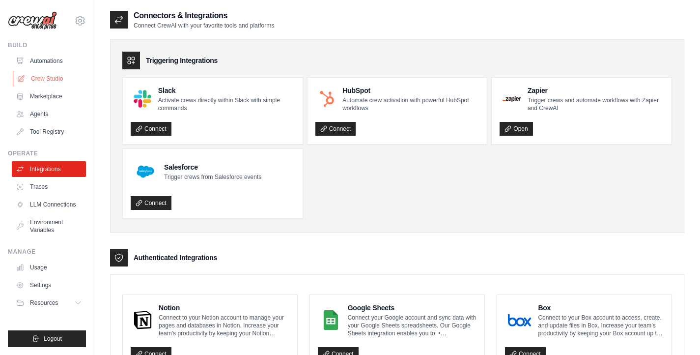
click at [46, 81] on link "Crew Studio" at bounding box center [50, 79] width 74 height 16
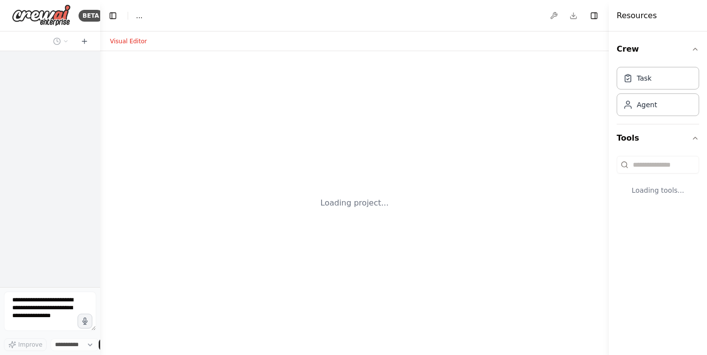
select select "****"
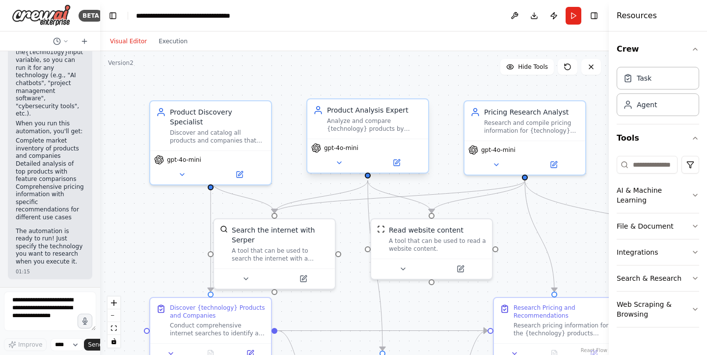
scroll to position [1533, 0]
click at [179, 44] on button "Execution" at bounding box center [173, 41] width 41 height 12
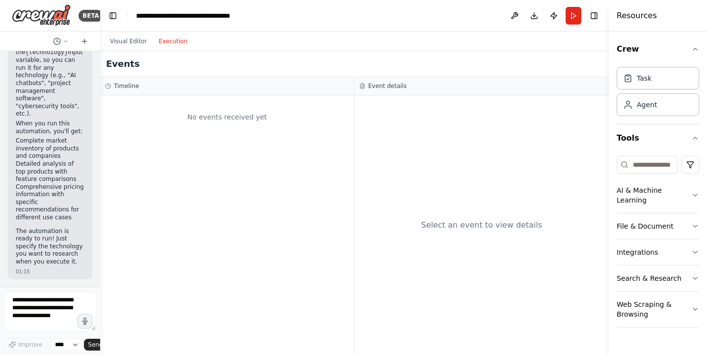
scroll to position [0, 0]
click at [111, 18] on button "Toggle Left Sidebar" at bounding box center [113, 16] width 14 height 14
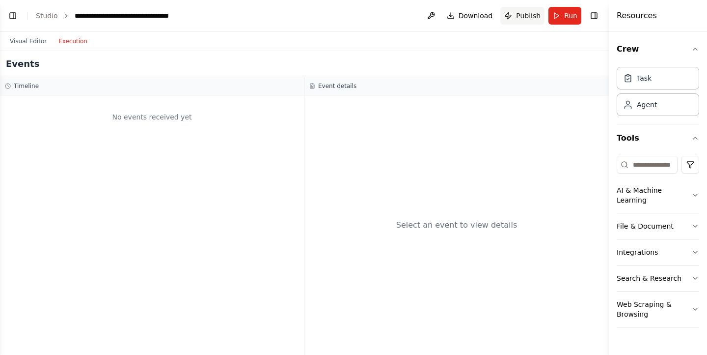
click at [528, 16] on span "Publish" at bounding box center [528, 16] width 25 height 10
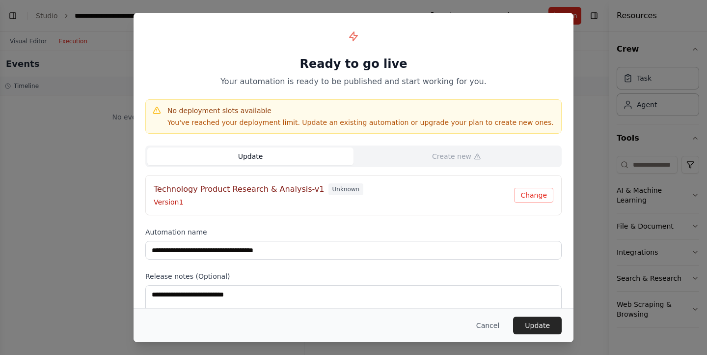
click at [102, 107] on div "**********" at bounding box center [353, 177] width 707 height 355
click at [486, 326] on button "Cancel" at bounding box center [488, 325] width 39 height 18
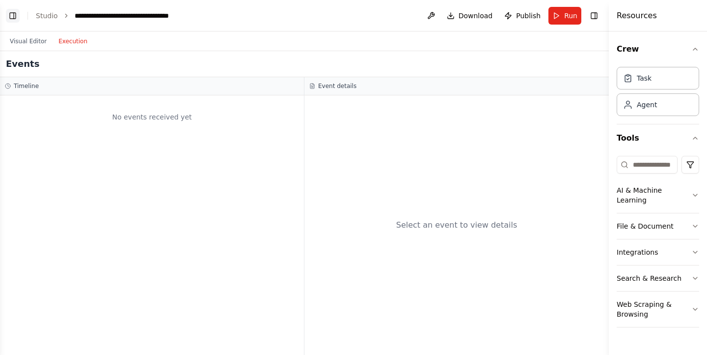
click at [12, 14] on button "Toggle Left Sidebar" at bounding box center [13, 16] width 14 height 14
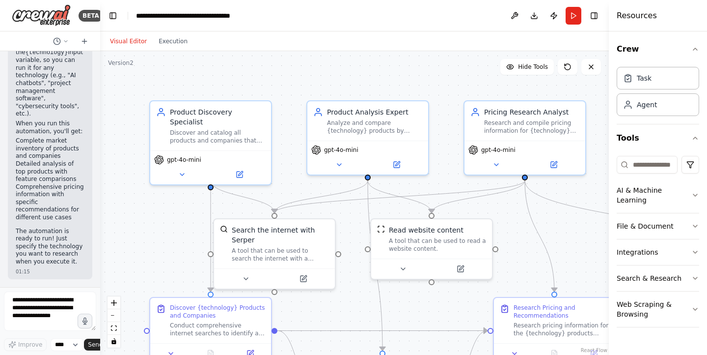
click at [127, 40] on button "Visual Editor" at bounding box center [128, 41] width 49 height 12
click at [63, 16] on img at bounding box center [41, 15] width 59 height 22
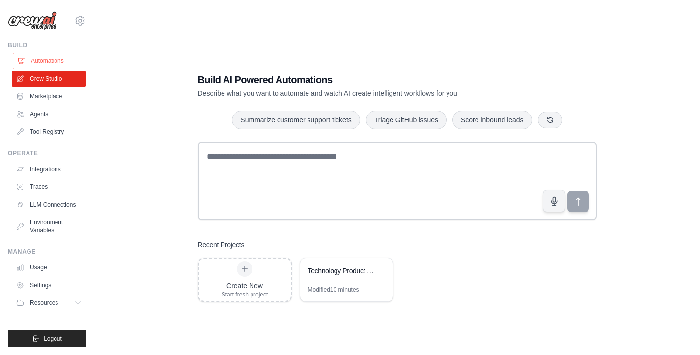
click at [44, 60] on link "Automations" at bounding box center [50, 61] width 74 height 16
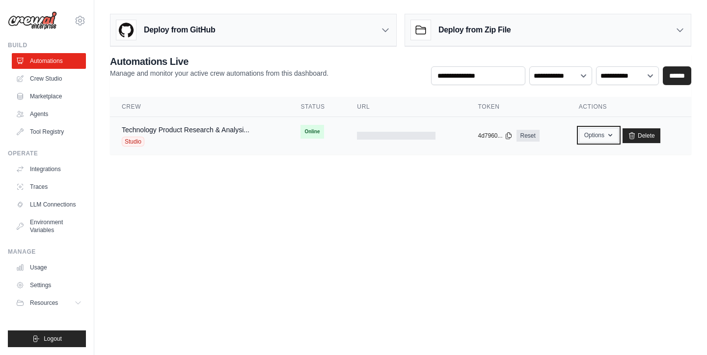
click at [612, 135] on icon "button" at bounding box center [611, 135] width 8 height 8
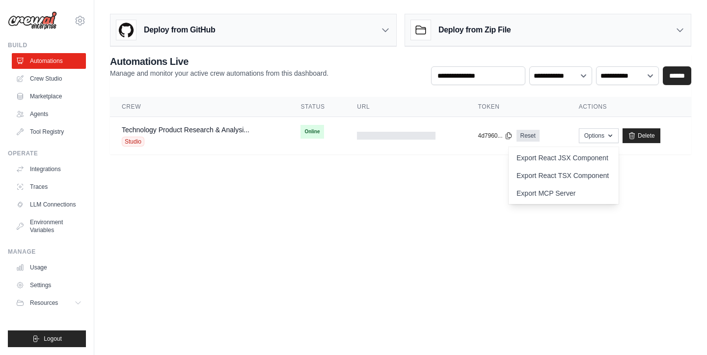
click at [372, 206] on body "karlcchu@gmail.com Settings Build Automations Crew Studio" at bounding box center [353, 177] width 707 height 355
click at [364, 130] on td at bounding box center [405, 136] width 121 height 38
click at [366, 132] on div at bounding box center [396, 136] width 79 height 8
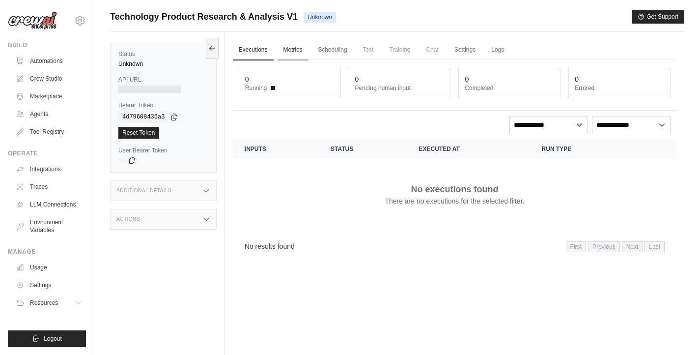
click at [288, 54] on link "Metrics" at bounding box center [293, 50] width 31 height 21
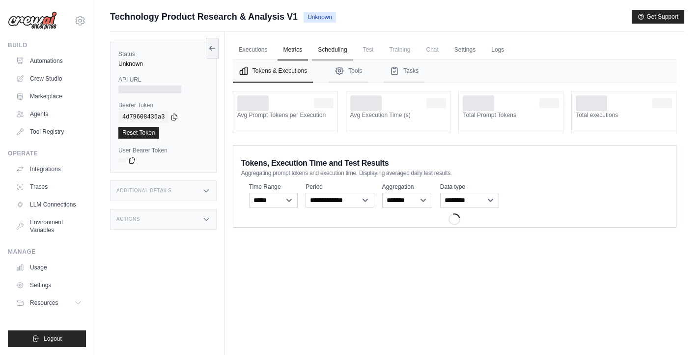
click at [339, 45] on link "Scheduling" at bounding box center [332, 50] width 41 height 21
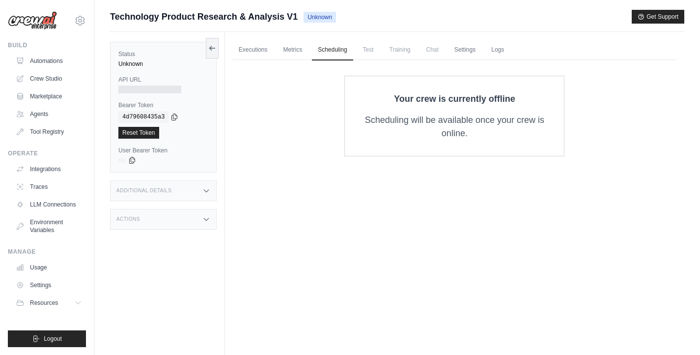
click at [366, 49] on span "Test" at bounding box center [368, 50] width 23 height 20
click at [493, 50] on link "Logs" at bounding box center [497, 50] width 25 height 21
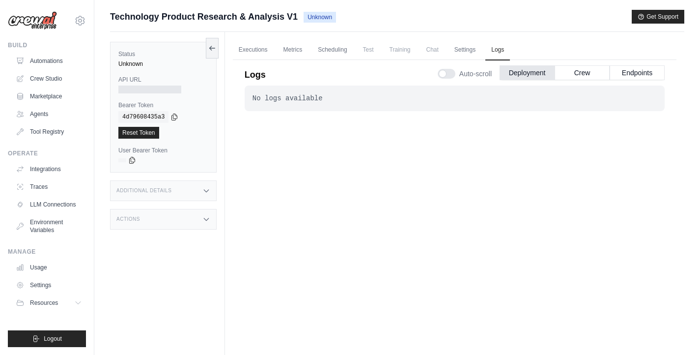
click at [140, 91] on div at bounding box center [149, 89] width 63 height 8
click at [208, 190] on icon at bounding box center [206, 191] width 8 height 8
click at [242, 51] on link "Executions" at bounding box center [253, 50] width 41 height 21
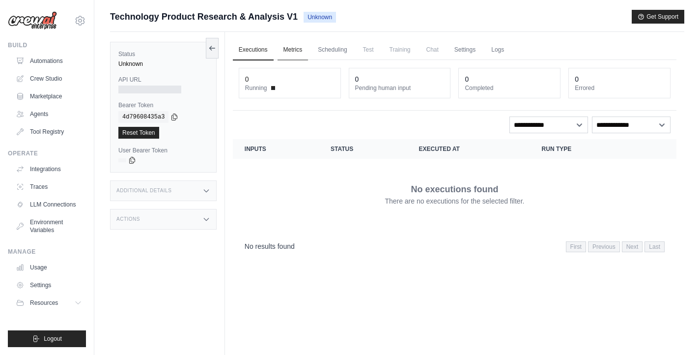
click at [304, 49] on link "Metrics" at bounding box center [293, 50] width 31 height 21
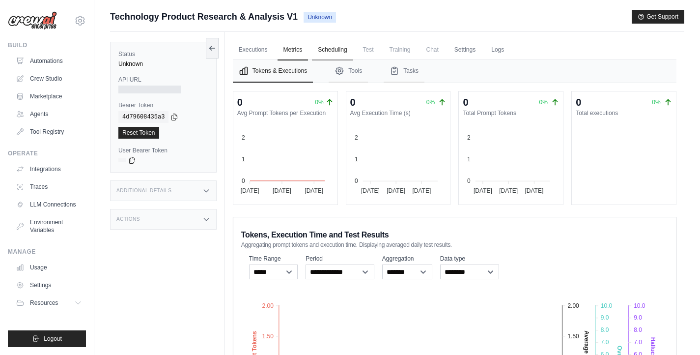
click at [342, 53] on link "Scheduling" at bounding box center [332, 50] width 41 height 21
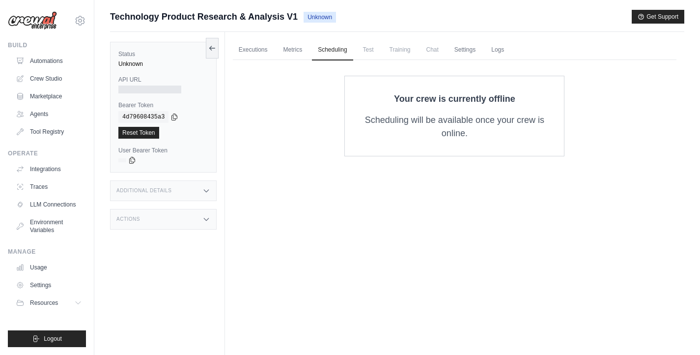
click at [366, 55] on span "Test" at bounding box center [368, 50] width 23 height 20
click at [369, 51] on span "Test" at bounding box center [368, 50] width 23 height 20
click at [405, 49] on span "Training" at bounding box center [400, 50] width 33 height 20
click at [462, 48] on link "Settings" at bounding box center [465, 50] width 33 height 21
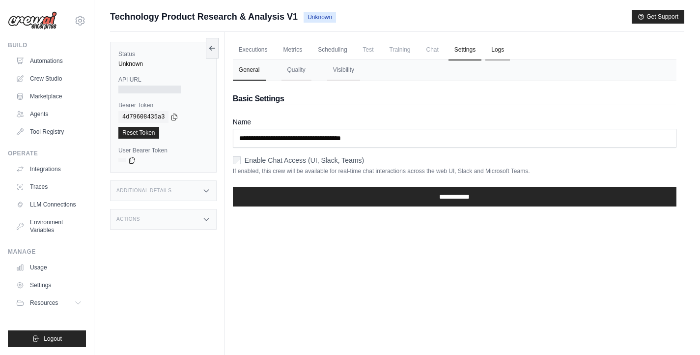
click at [506, 49] on link "Logs" at bounding box center [497, 50] width 25 height 21
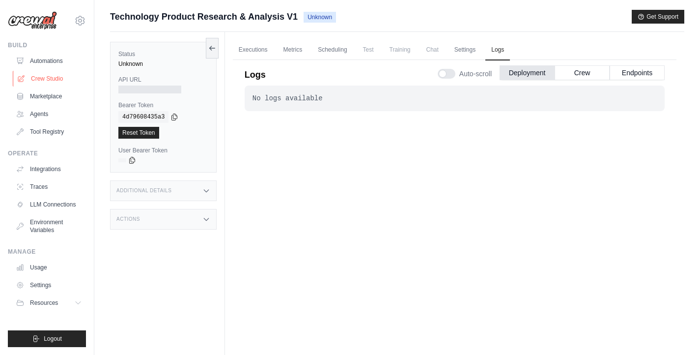
click at [38, 81] on link "Crew Studio" at bounding box center [50, 79] width 74 height 16
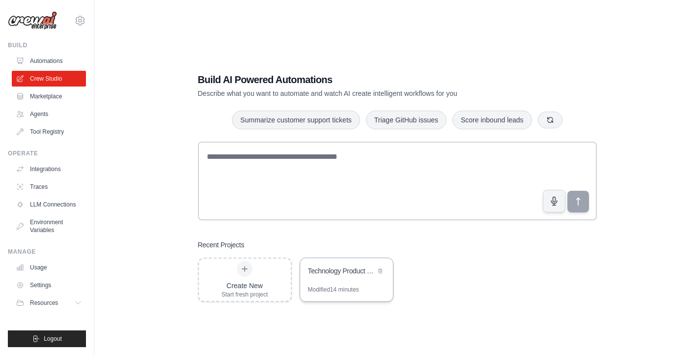
click at [358, 263] on div "Technology Product Research & Analysis" at bounding box center [346, 272] width 93 height 28
click at [54, 60] on link "Automations" at bounding box center [50, 61] width 74 height 16
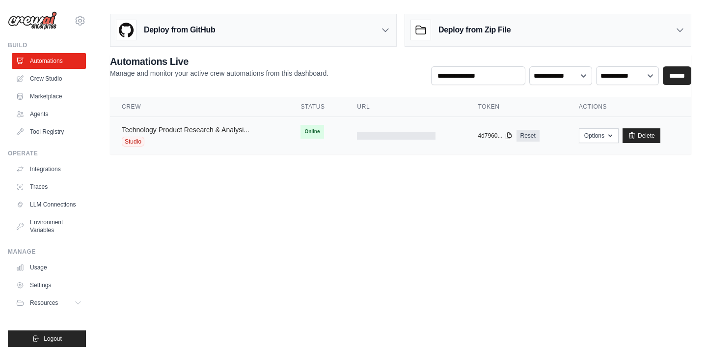
click at [208, 128] on link "Technology Product Research & Analysi..." at bounding box center [186, 130] width 128 height 8
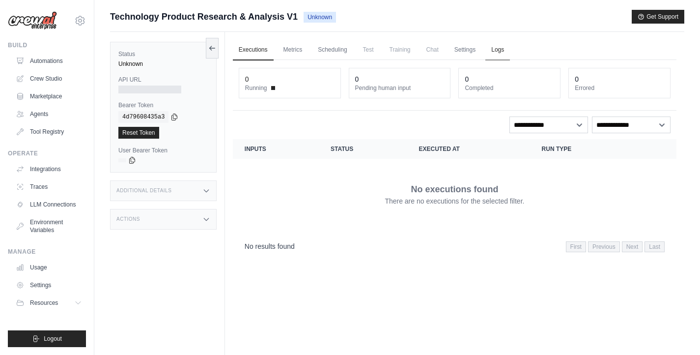
click at [495, 48] on link "Logs" at bounding box center [497, 50] width 25 height 21
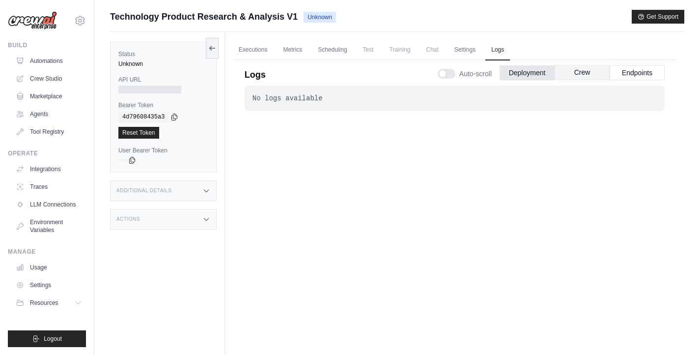
click at [575, 75] on button "Crew" at bounding box center [582, 72] width 55 height 15
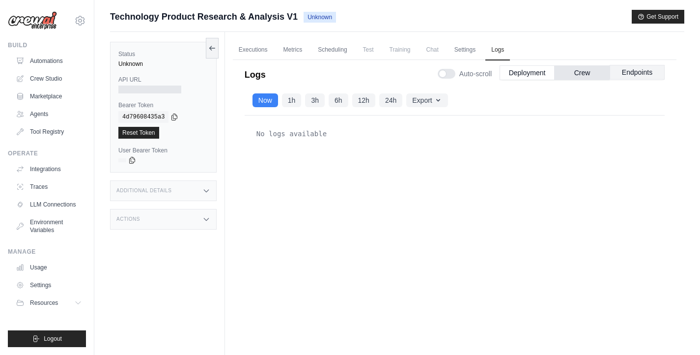
click at [628, 77] on button "Endpoints" at bounding box center [637, 72] width 55 height 15
click at [57, 78] on link "Crew Studio" at bounding box center [50, 79] width 74 height 16
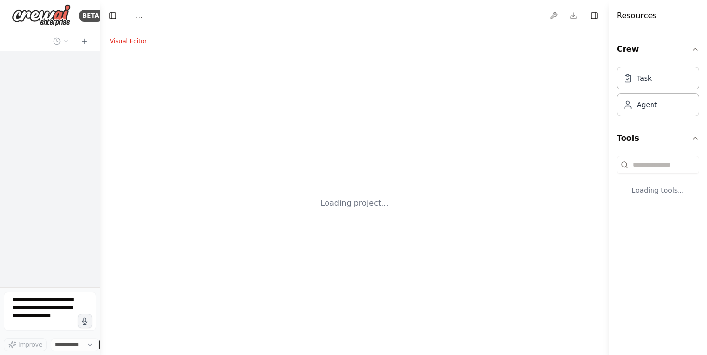
select select "****"
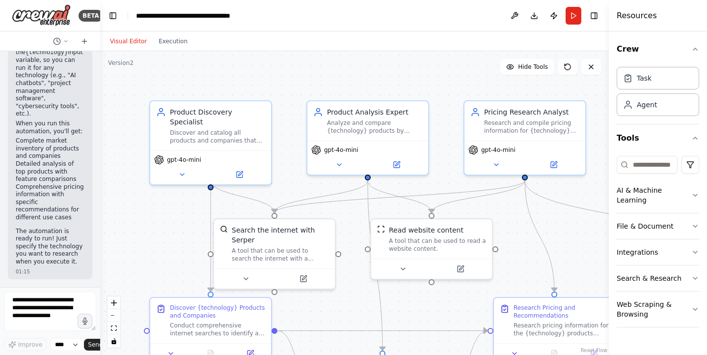
scroll to position [1533, 0]
click at [170, 35] on button "Execution" at bounding box center [173, 41] width 41 height 12
click at [140, 41] on button "Visual Editor" at bounding box center [128, 41] width 49 height 12
click at [572, 16] on button "Run" at bounding box center [574, 16] width 16 height 18
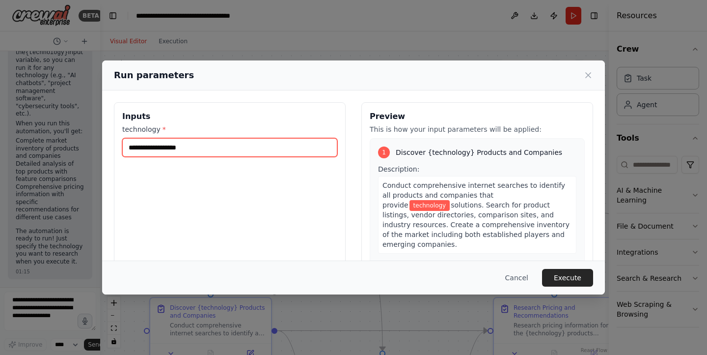
click at [213, 141] on input "technology *" at bounding box center [229, 147] width 215 height 19
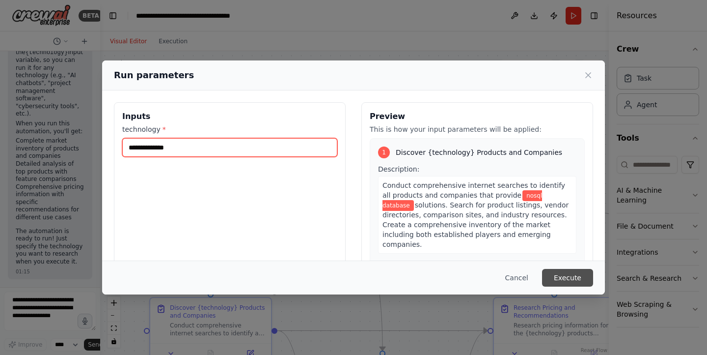
type input "**********"
click at [567, 277] on button "Execute" at bounding box center [567, 278] width 51 height 18
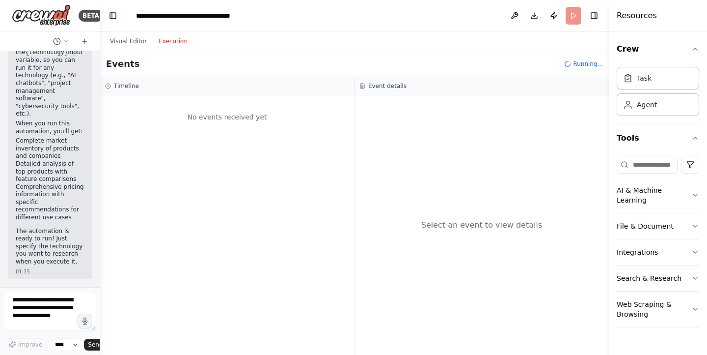
click at [156, 42] on button "Execution" at bounding box center [173, 41] width 41 height 12
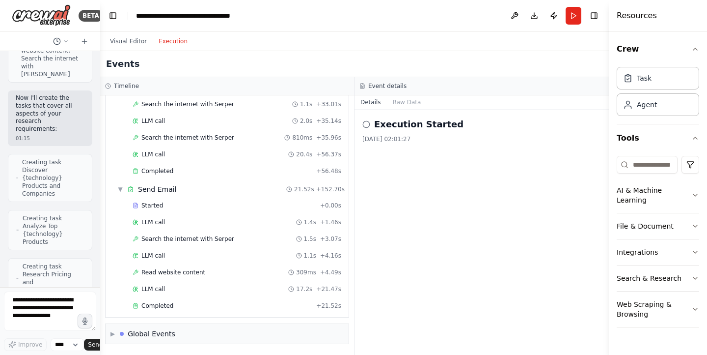
scroll to position [608, 0]
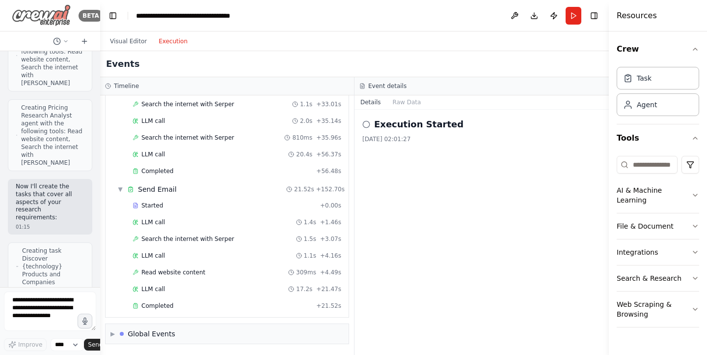
click at [55, 18] on img at bounding box center [41, 15] width 59 height 22
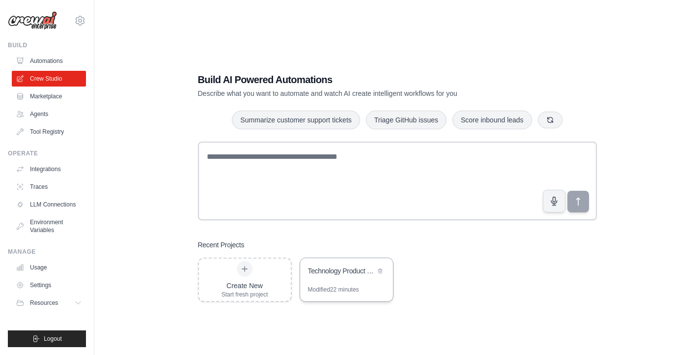
click at [342, 274] on div "Technology Product Research & Analysis" at bounding box center [341, 271] width 67 height 10
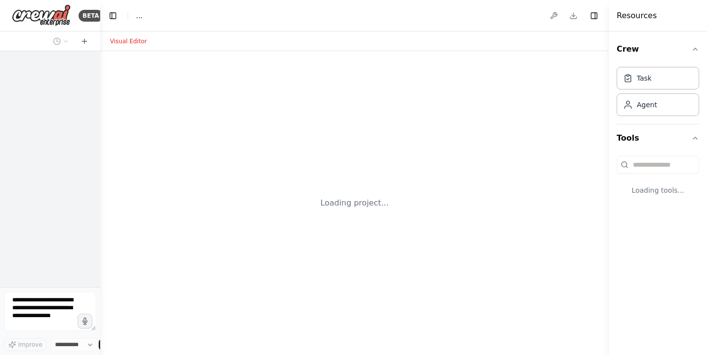
select select "****"
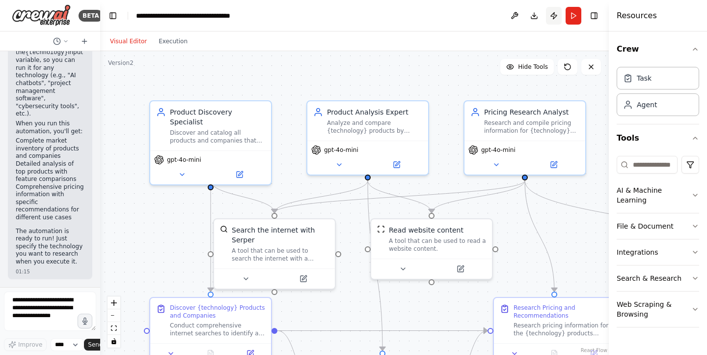
click at [556, 18] on button "Publish" at bounding box center [554, 16] width 16 height 18
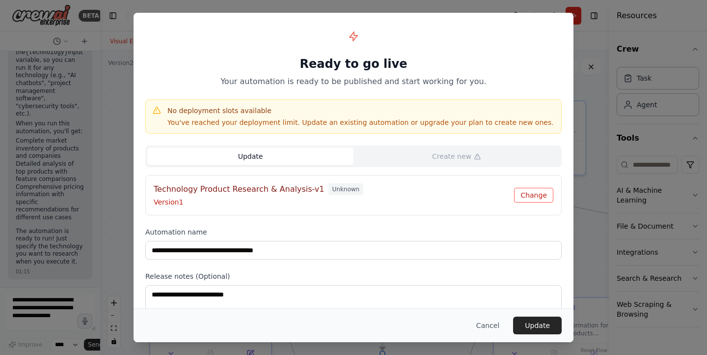
click at [518, 193] on button "Change" at bounding box center [533, 195] width 39 height 15
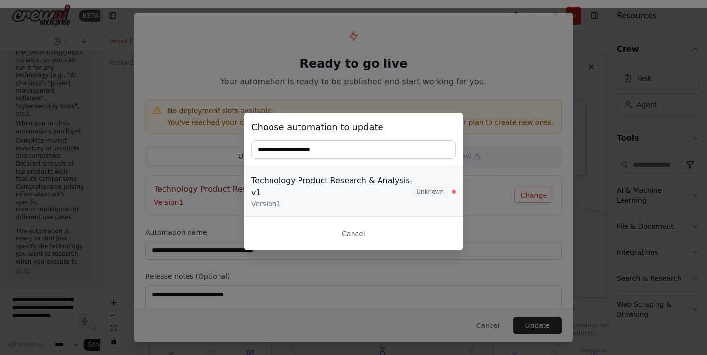
click at [256, 188] on div "Technology Product Research & Analysis-v1" at bounding box center [332, 187] width 161 height 24
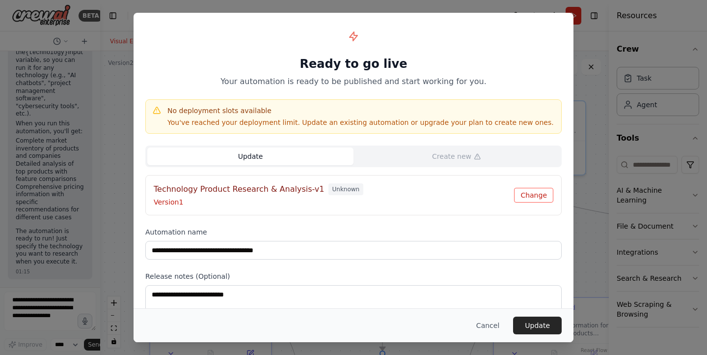
click at [534, 192] on button "Change" at bounding box center [533, 195] width 39 height 15
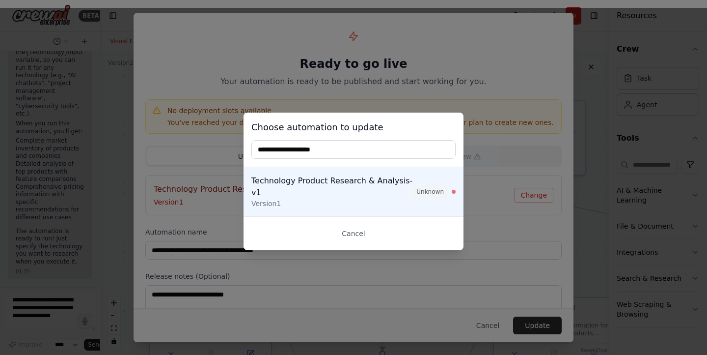
click at [482, 144] on div "Choose automation to update Technology Product Research & Analysis-v1 Version 1…" at bounding box center [353, 181] width 707 height 347
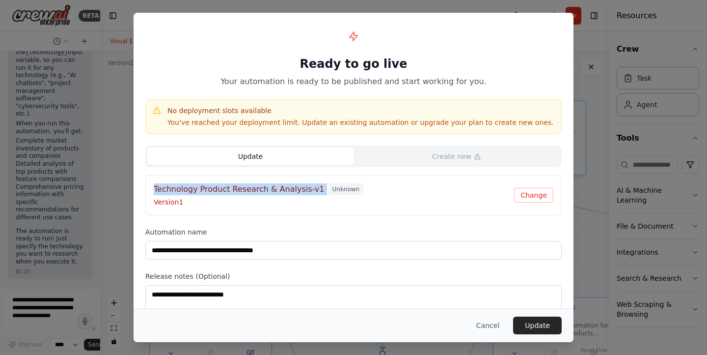
drag, startPoint x: 153, startPoint y: 190, endPoint x: 317, endPoint y: 187, distance: 164.1
click at [317, 187] on div "Technology Product Research & Analysis-v1 Unknown" at bounding box center [334, 189] width 361 height 12
copy h4 "Technology Product Research & Analysis-v1"
click at [524, 195] on button "Change" at bounding box center [533, 195] width 39 height 15
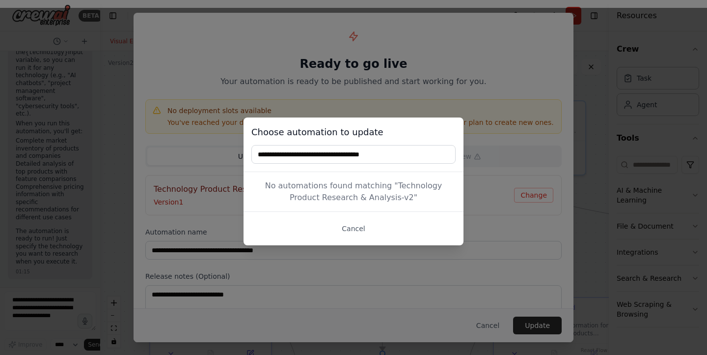
type input "**********"
click at [435, 195] on div "No automations found matching " Technology Product Research & Analysis-v2 "" at bounding box center [354, 191] width 220 height 39
click at [407, 194] on div "No automations found matching " Technology Product Research & Analysis-v2 "" at bounding box center [354, 191] width 220 height 39
click at [507, 183] on div "**********" at bounding box center [353, 181] width 707 height 347
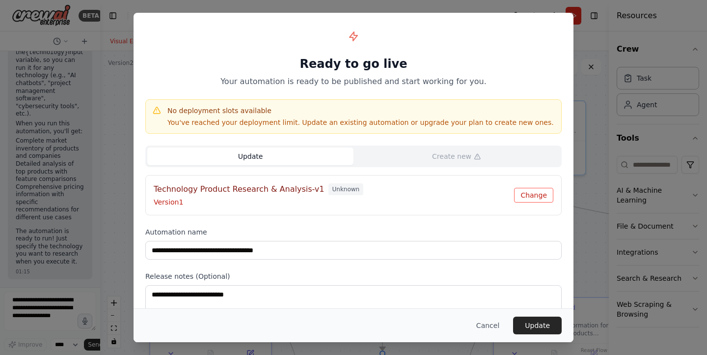
click at [537, 195] on button "Change" at bounding box center [533, 195] width 39 height 15
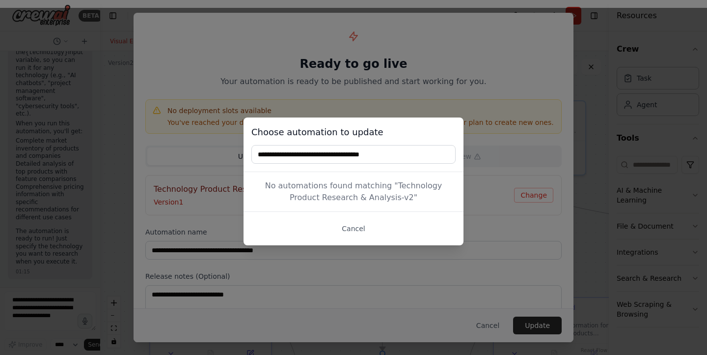
click at [380, 188] on div "No automations found matching " Technology Product Research & Analysis-v2 "" at bounding box center [354, 191] width 220 height 39
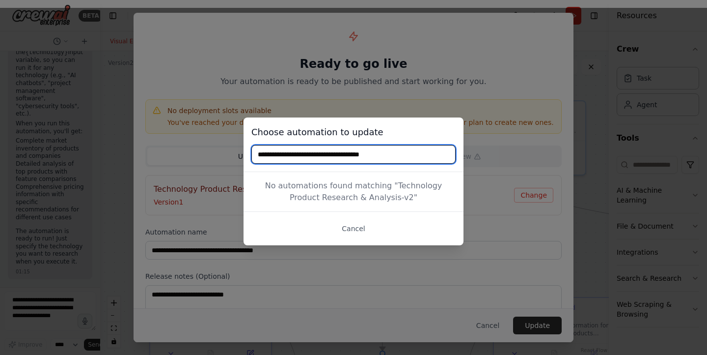
click at [405, 156] on input "**********" at bounding box center [354, 154] width 204 height 19
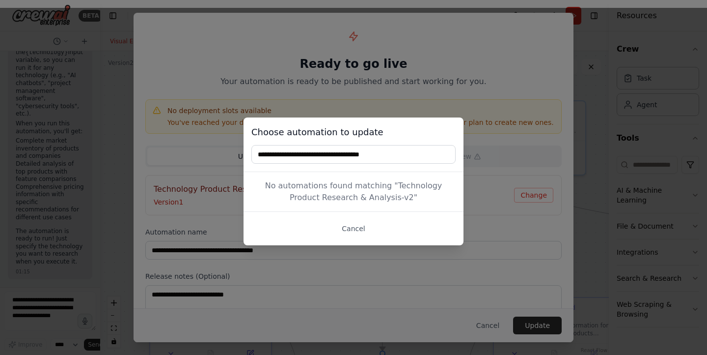
click at [367, 189] on div "No automations found matching " Technology Product Research & Analysis-v2 "" at bounding box center [354, 191] width 220 height 39
click at [368, 190] on div "No automations found matching " Technology Product Research & Analysis-v2 "" at bounding box center [354, 191] width 220 height 39
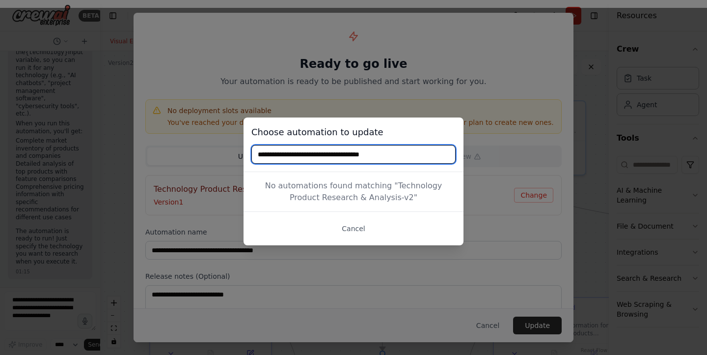
click at [403, 157] on input "**********" at bounding box center [354, 154] width 204 height 19
type input "**********"
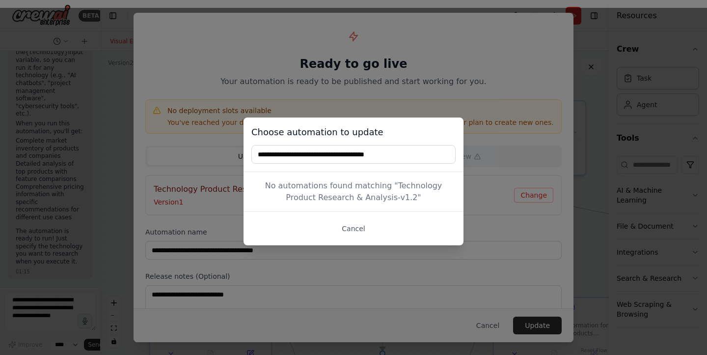
click at [485, 119] on div "**********" at bounding box center [353, 181] width 707 height 347
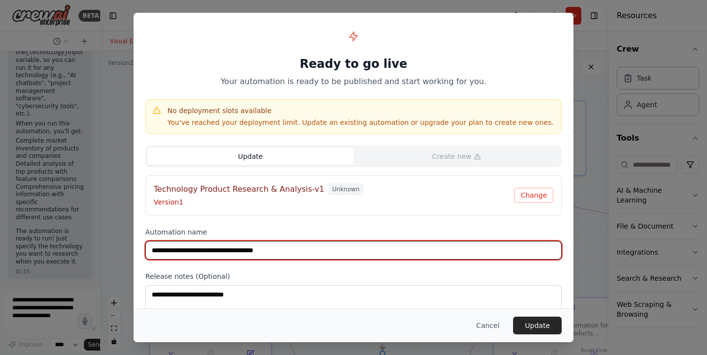
click at [309, 252] on input "**********" at bounding box center [353, 250] width 417 height 19
type input "**********"
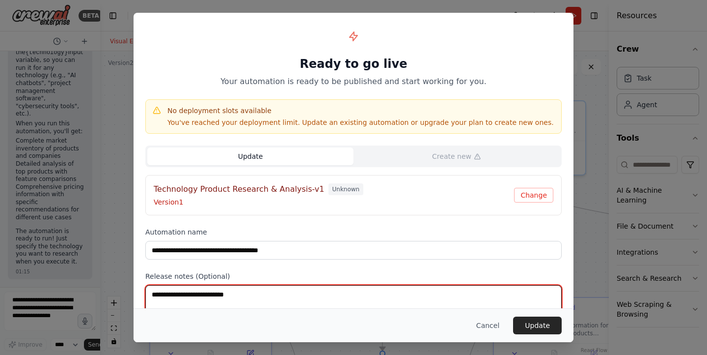
click at [289, 290] on textarea at bounding box center [353, 304] width 417 height 38
type textarea "***"
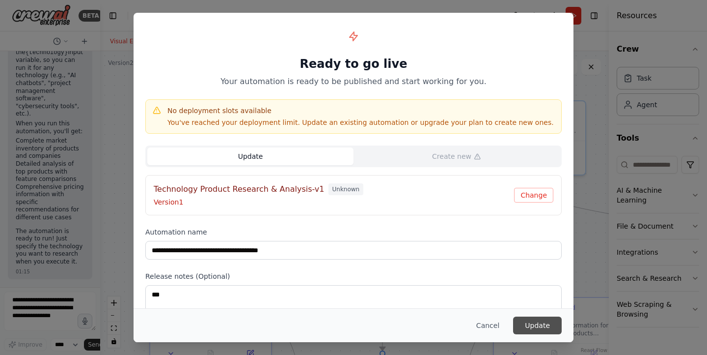
click at [538, 330] on button "Update" at bounding box center [537, 325] width 49 height 18
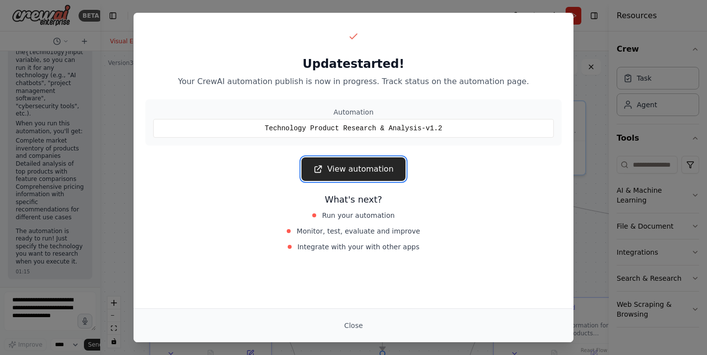
click at [391, 166] on link "View automation" at bounding box center [354, 169] width 104 height 24
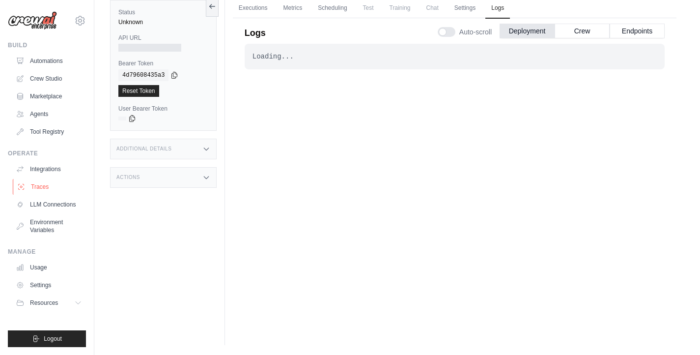
click at [45, 189] on link "Traces" at bounding box center [50, 187] width 74 height 16
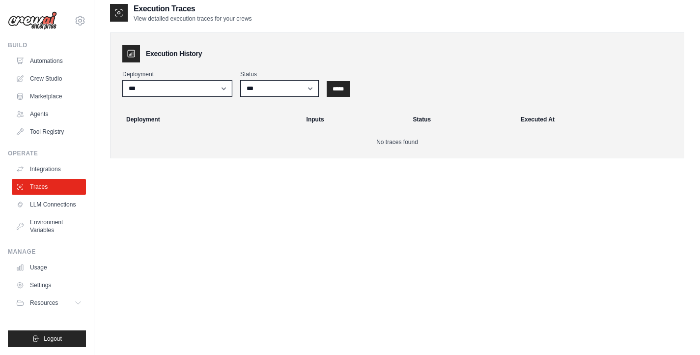
scroll to position [20, 0]
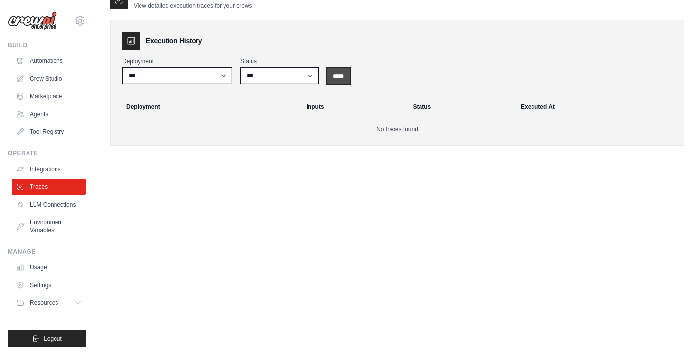
click at [346, 72] on input "*****" at bounding box center [338, 76] width 23 height 16
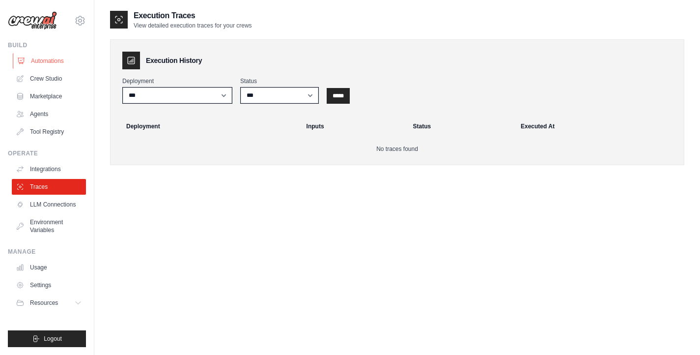
click at [49, 64] on link "Automations" at bounding box center [50, 61] width 74 height 16
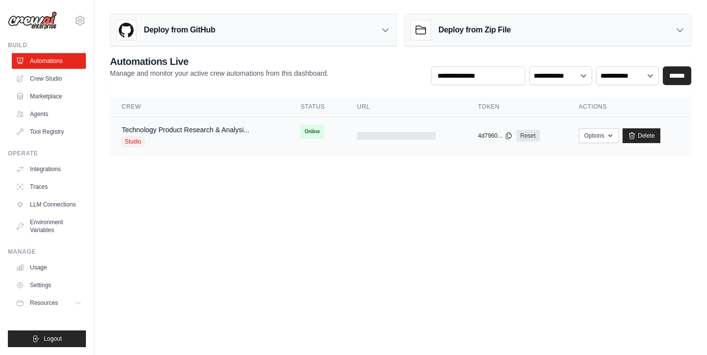
click at [229, 140] on div "Studio" at bounding box center [186, 142] width 128 height 10
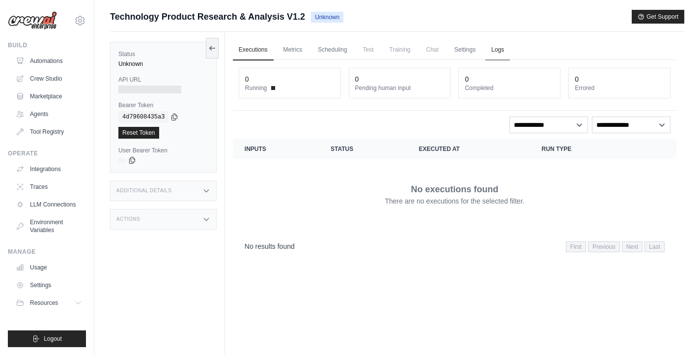
click at [497, 49] on link "Logs" at bounding box center [497, 50] width 25 height 21
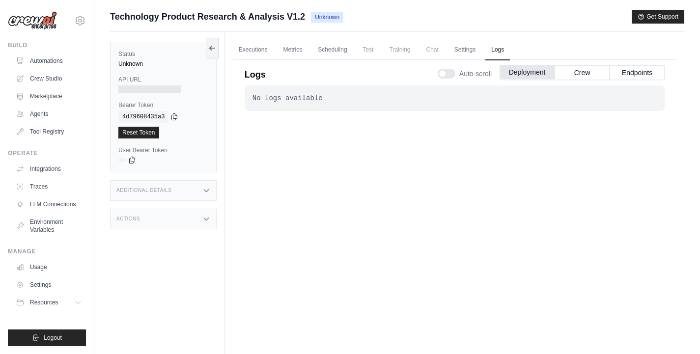
click at [513, 75] on button "Deployment" at bounding box center [527, 72] width 55 height 15
click at [55, 64] on link "Automations" at bounding box center [50, 61] width 74 height 16
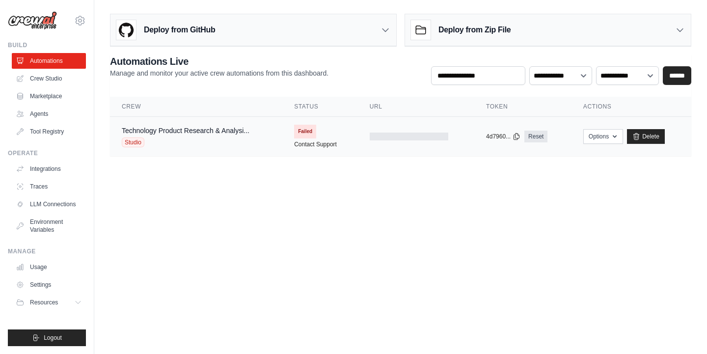
click at [314, 133] on span "Failed" at bounding box center [305, 132] width 22 height 14
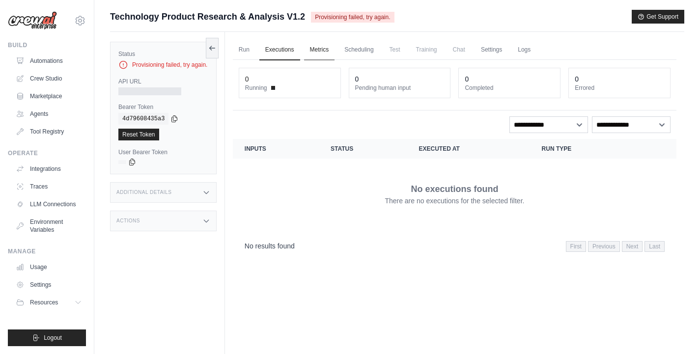
click at [317, 48] on link "Metrics" at bounding box center [319, 50] width 31 height 21
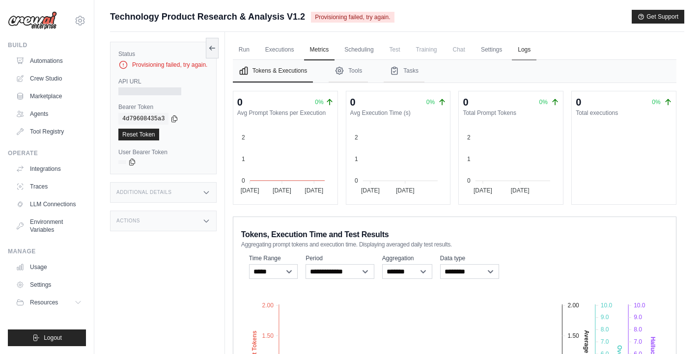
click at [524, 50] on link "Logs" at bounding box center [524, 50] width 25 height 21
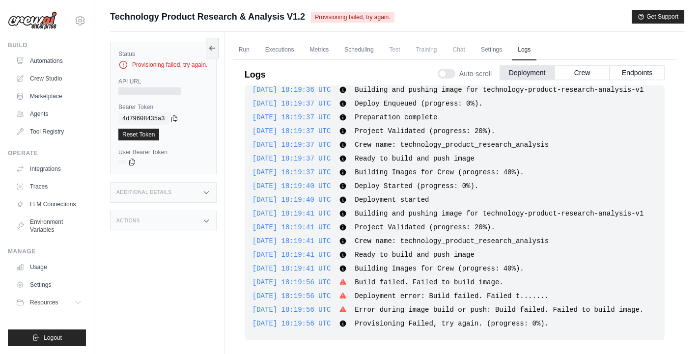
click at [469, 155] on span "Ready to build and push image" at bounding box center [415, 159] width 120 height 8
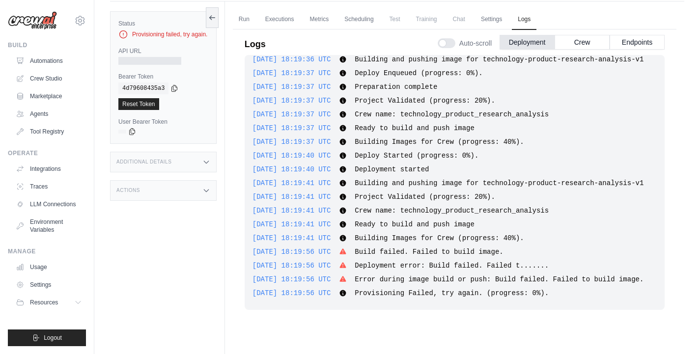
scroll to position [42, 0]
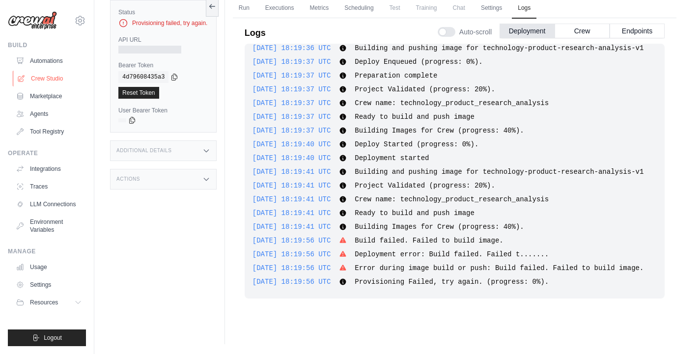
click at [49, 83] on link "Crew Studio" at bounding box center [50, 79] width 74 height 16
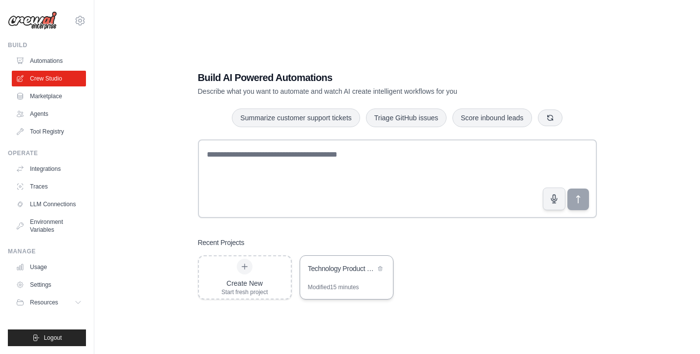
click at [353, 266] on div "Technology Product Research & Analysis" at bounding box center [341, 269] width 67 height 10
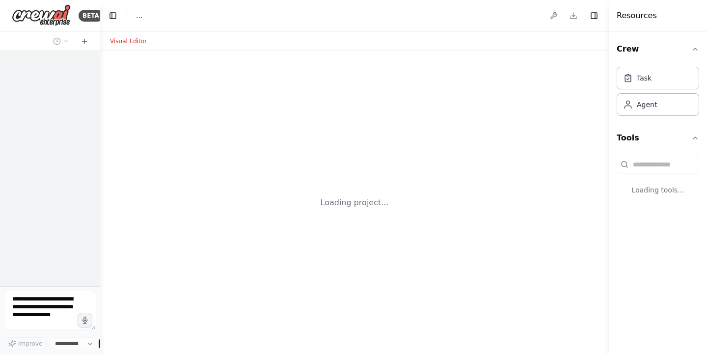
select select "****"
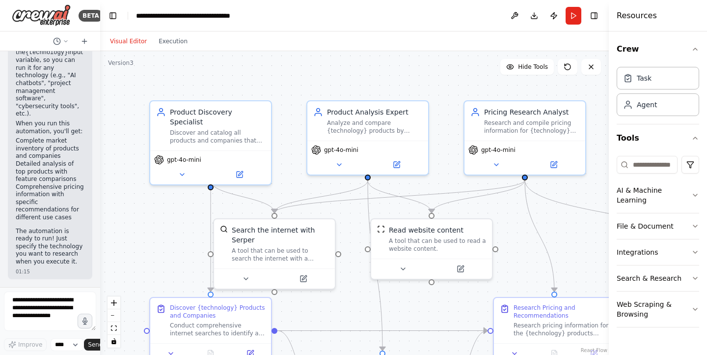
scroll to position [1533, 0]
click at [597, 18] on button "Toggle Right Sidebar" at bounding box center [595, 16] width 14 height 14
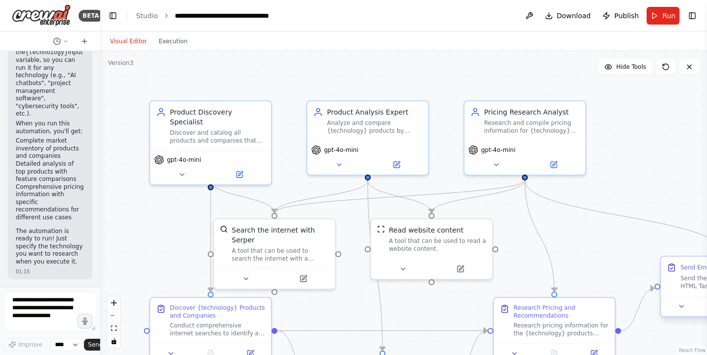
click at [621, 20] on span "Publish" at bounding box center [627, 16] width 25 height 10
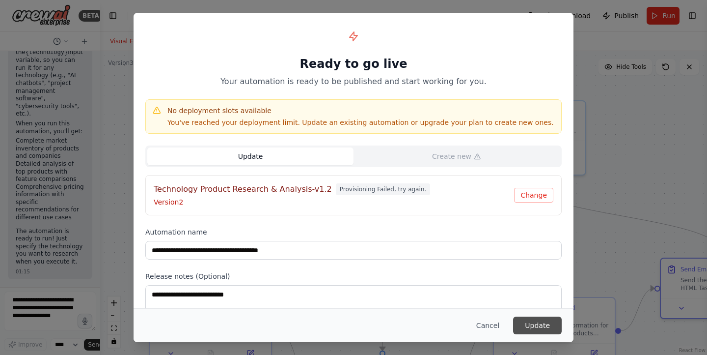
click at [549, 329] on button "Update" at bounding box center [537, 325] width 49 height 18
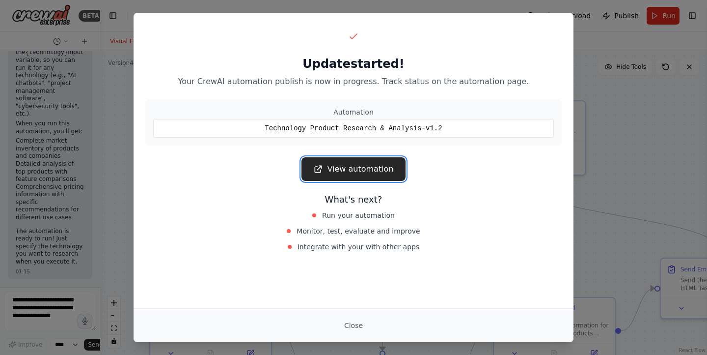
click at [370, 168] on link "View automation" at bounding box center [354, 169] width 104 height 24
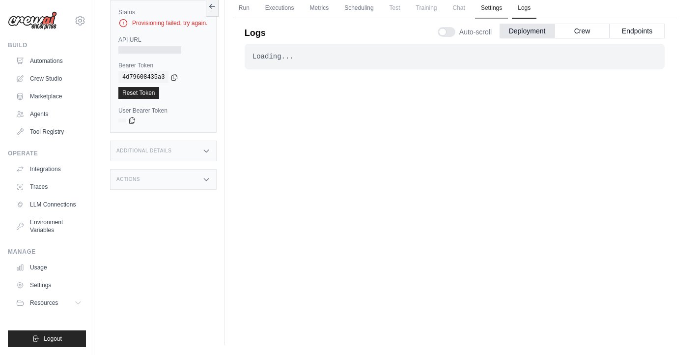
click at [491, 9] on link "Settings" at bounding box center [491, 8] width 33 height 21
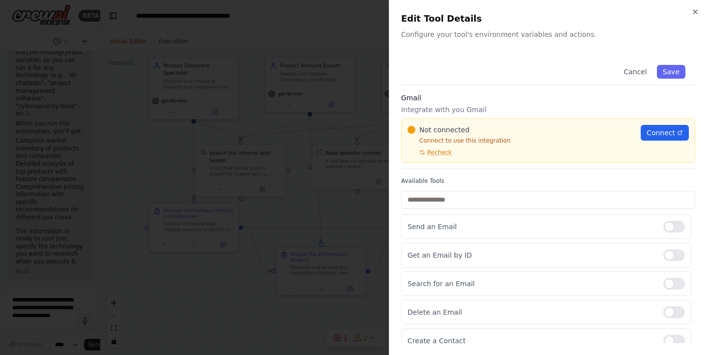
click at [229, 45] on div at bounding box center [353, 177] width 707 height 355
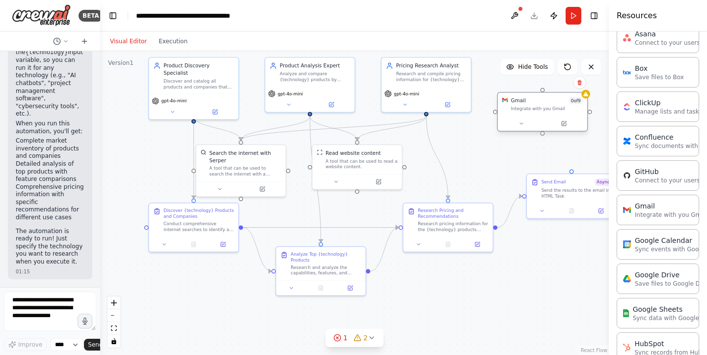
click at [543, 114] on div "Gmail 0 of 9 Integrate with you [PERSON_NAME]" at bounding box center [542, 103] width 89 height 23
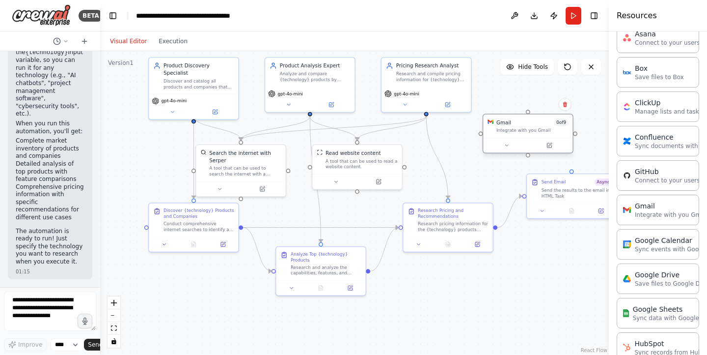
drag, startPoint x: 533, startPoint y: 110, endPoint x: 521, endPoint y: 131, distance: 24.4
click at [521, 131] on div "Integrate with you Gmail" at bounding box center [533, 130] width 72 height 6
click at [564, 105] on icon at bounding box center [566, 104] width 6 height 6
click at [548, 107] on button "Confirm" at bounding box center [537, 104] width 35 height 12
